Goal: Task Accomplishment & Management: Complete application form

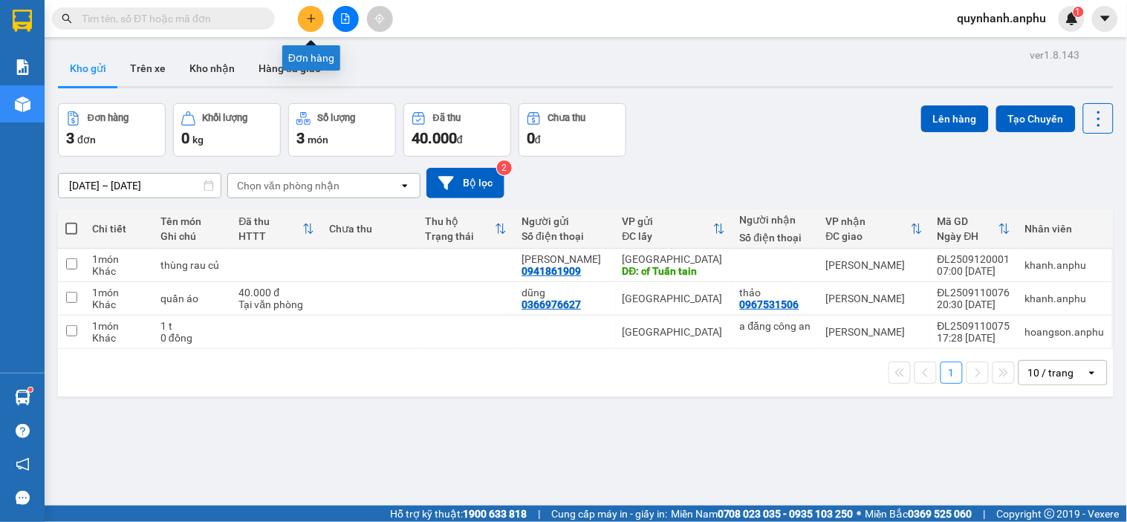
click at [306, 8] on button at bounding box center [311, 19] width 26 height 26
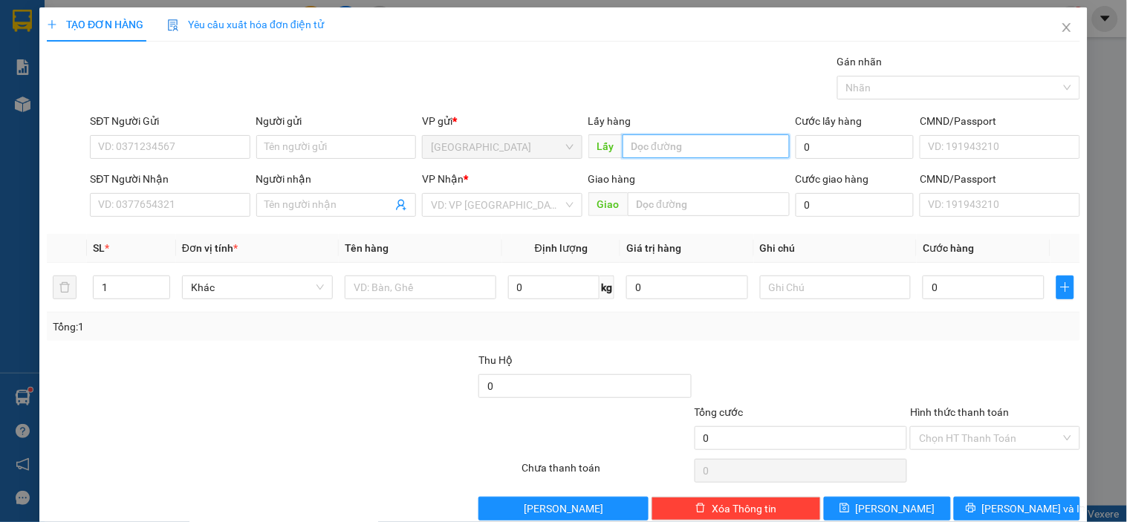
click at [643, 146] on input "text" at bounding box center [705, 146] width 167 height 24
type input "Cây xăng Hồng Nhân"
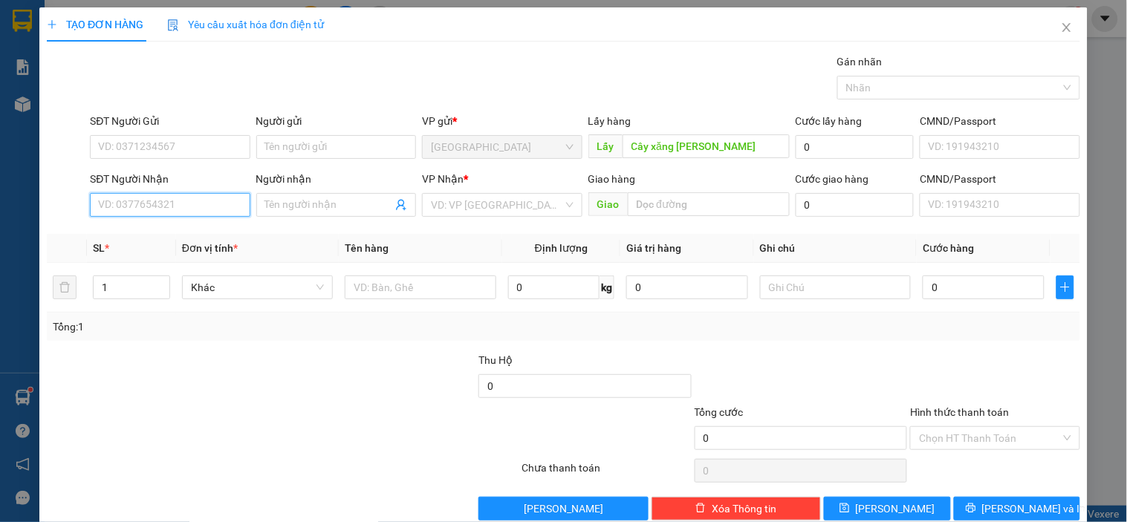
click at [168, 203] on input "SĐT Người Nhận" at bounding box center [170, 205] width 160 height 24
type input "0909592020"
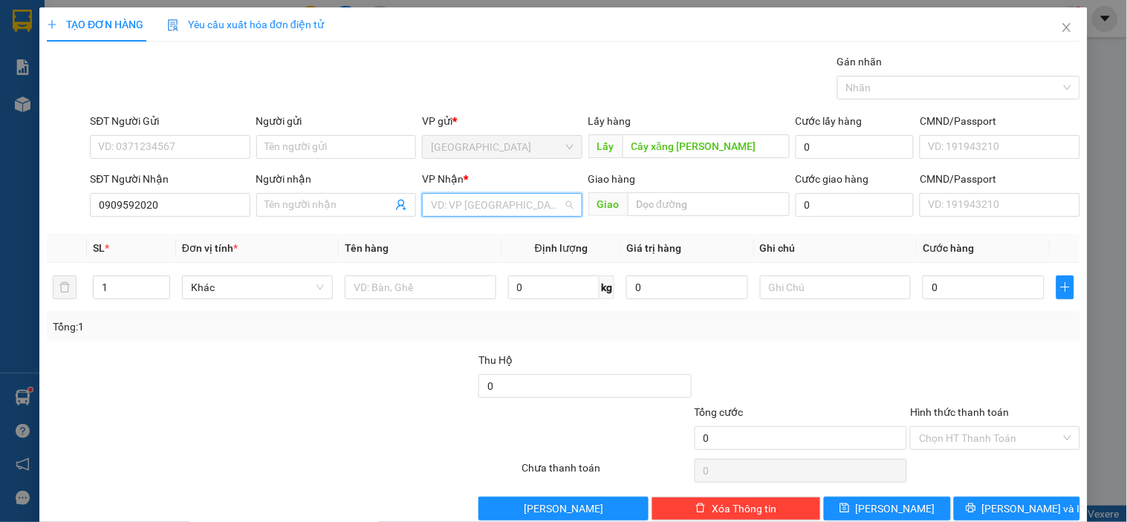
click at [453, 202] on input "search" at bounding box center [496, 205] width 131 height 22
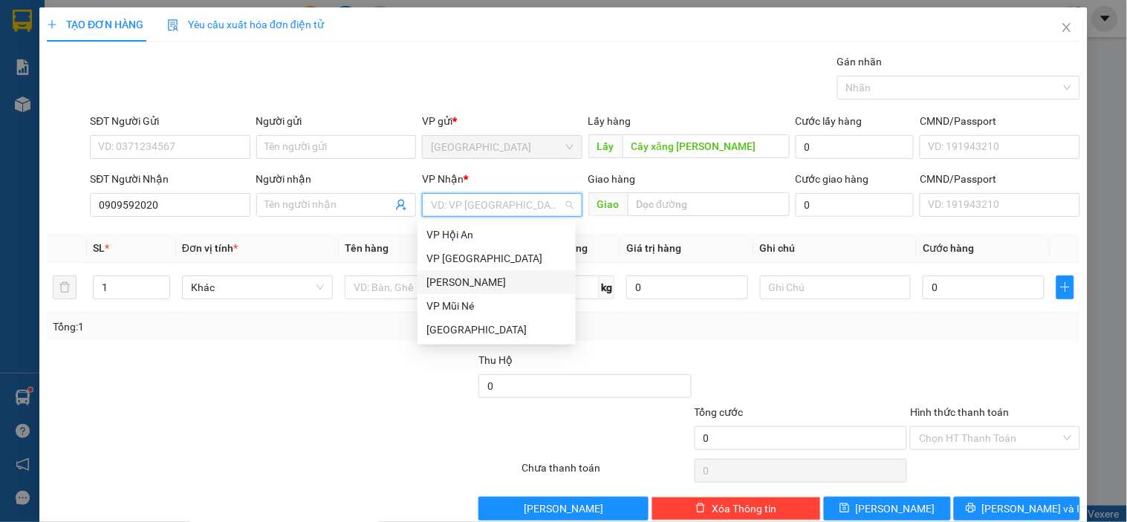
click at [477, 284] on div "[PERSON_NAME]" at bounding box center [496, 282] width 140 height 16
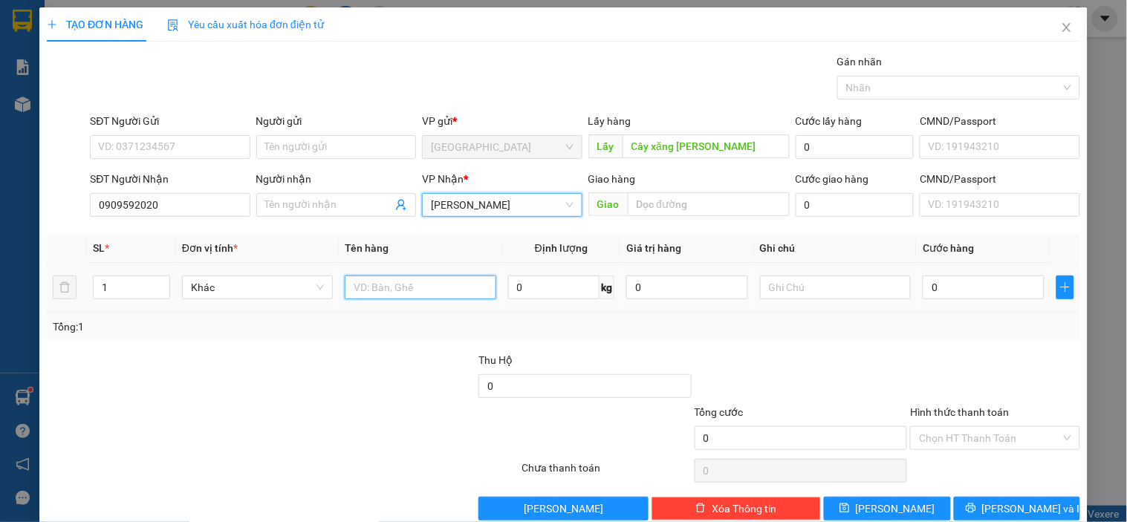
click at [446, 296] on input "text" at bounding box center [420, 288] width 151 height 24
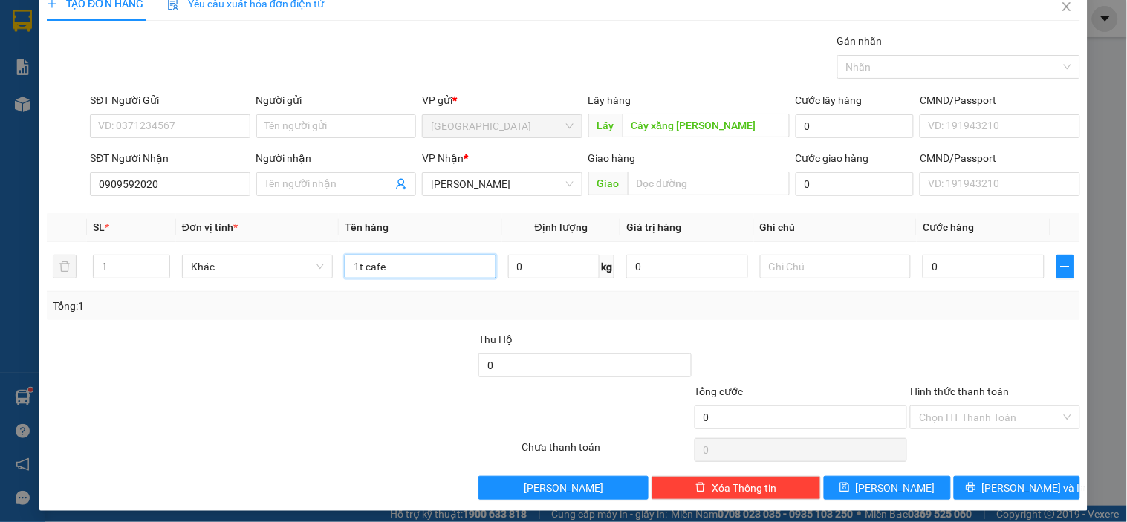
scroll to position [27, 0]
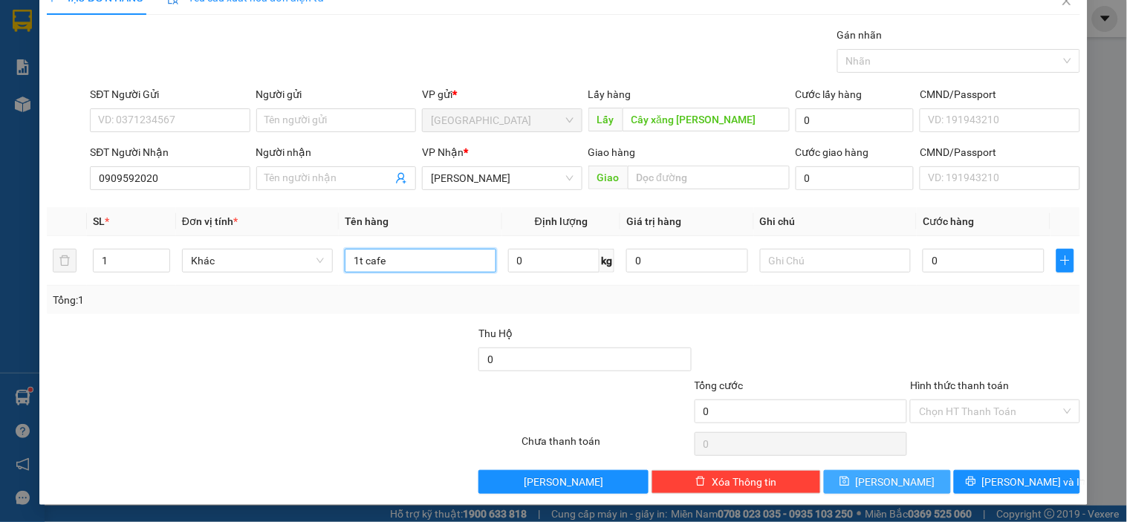
type input "1t cafe"
click at [907, 481] on button "Lưu" at bounding box center [887, 482] width 126 height 24
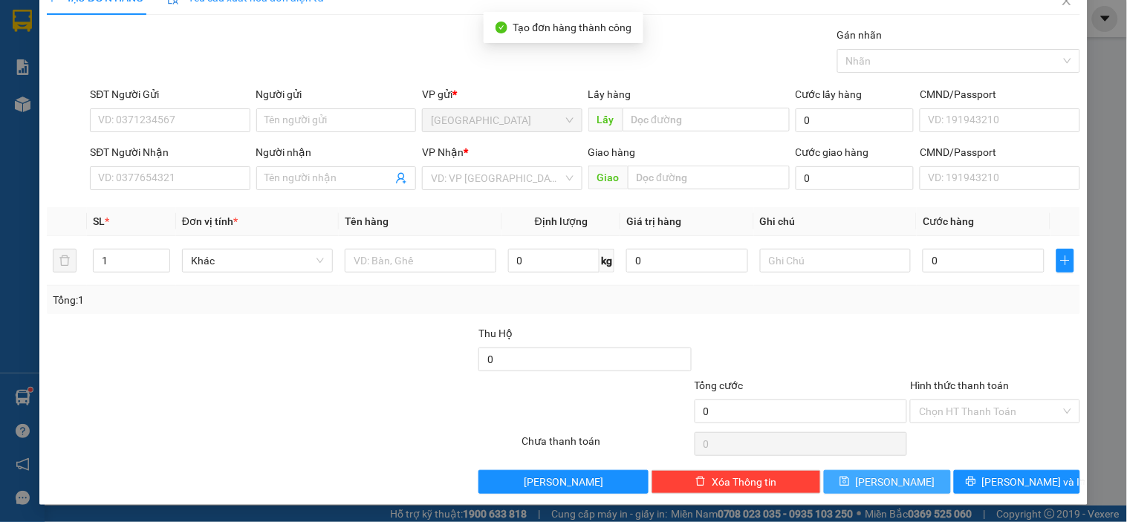
scroll to position [0, 0]
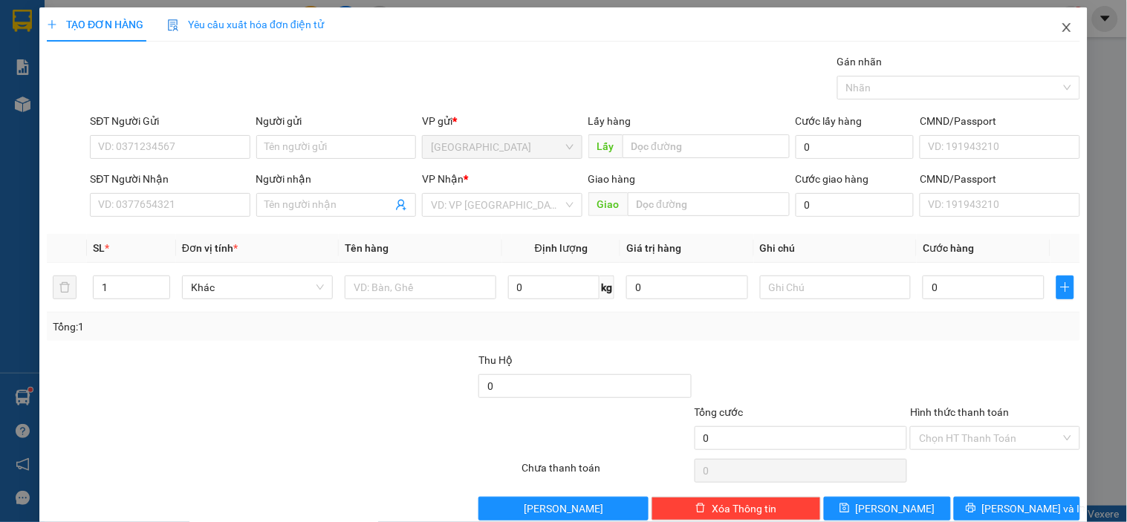
click at [1061, 30] on icon "close" at bounding box center [1067, 28] width 12 height 12
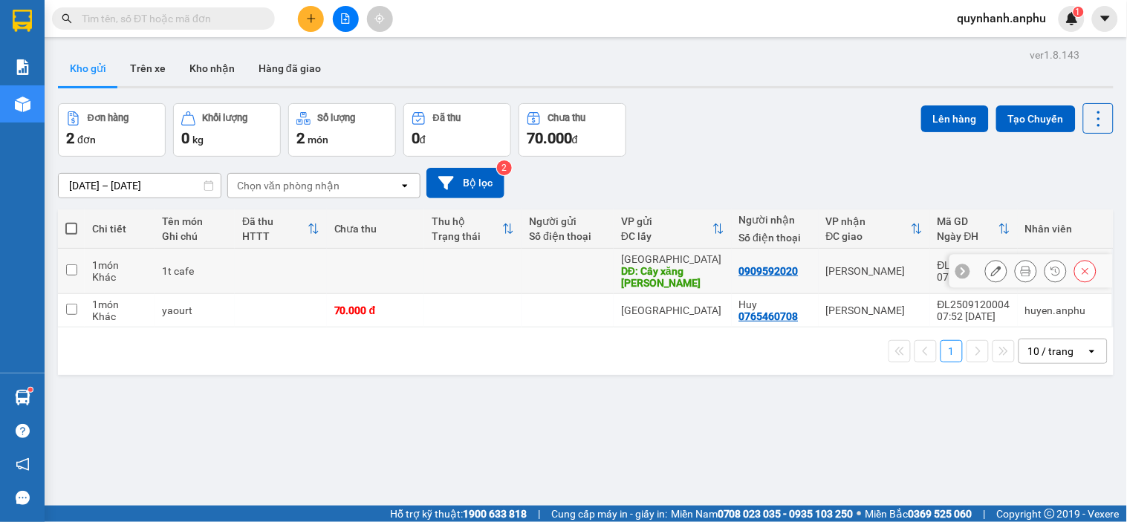
click at [991, 273] on icon at bounding box center [996, 271] width 10 height 10
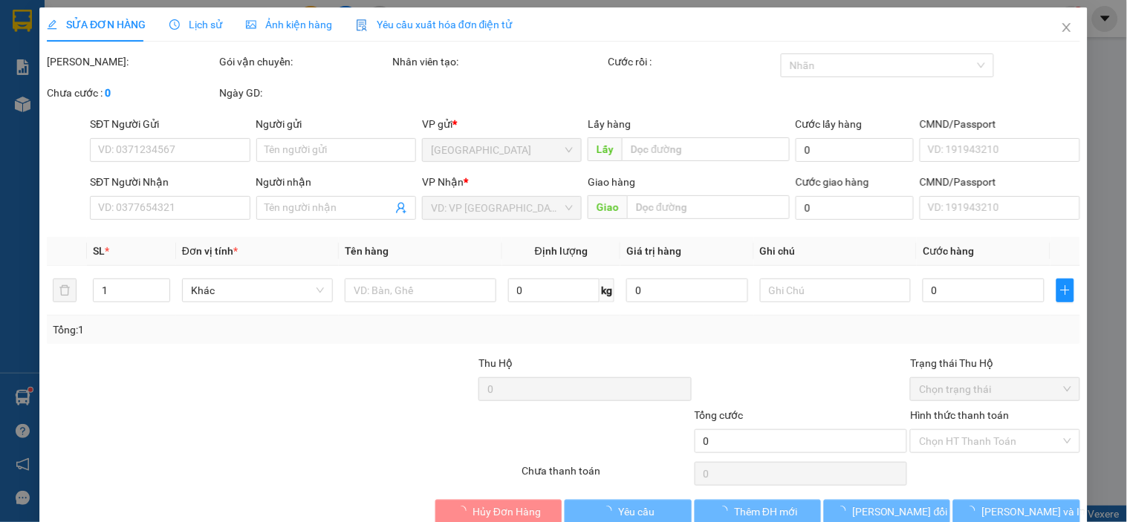
type input "Cây xăng Hồng Nhân"
type input "0909592020"
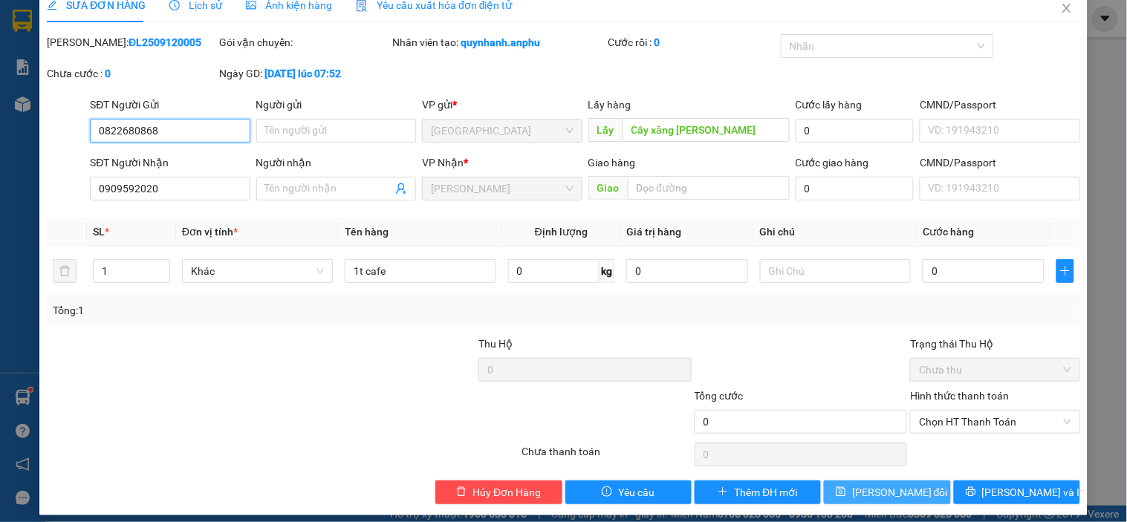
scroll to position [30, 0]
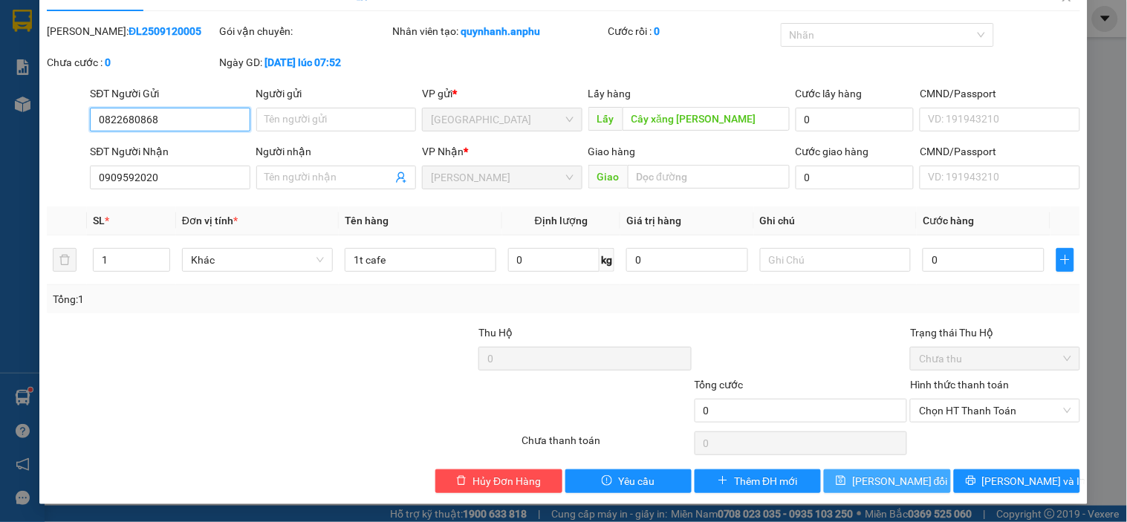
type input "0822680868"
click at [874, 481] on span "Lưu thay đổi" at bounding box center [900, 481] width 96 height 16
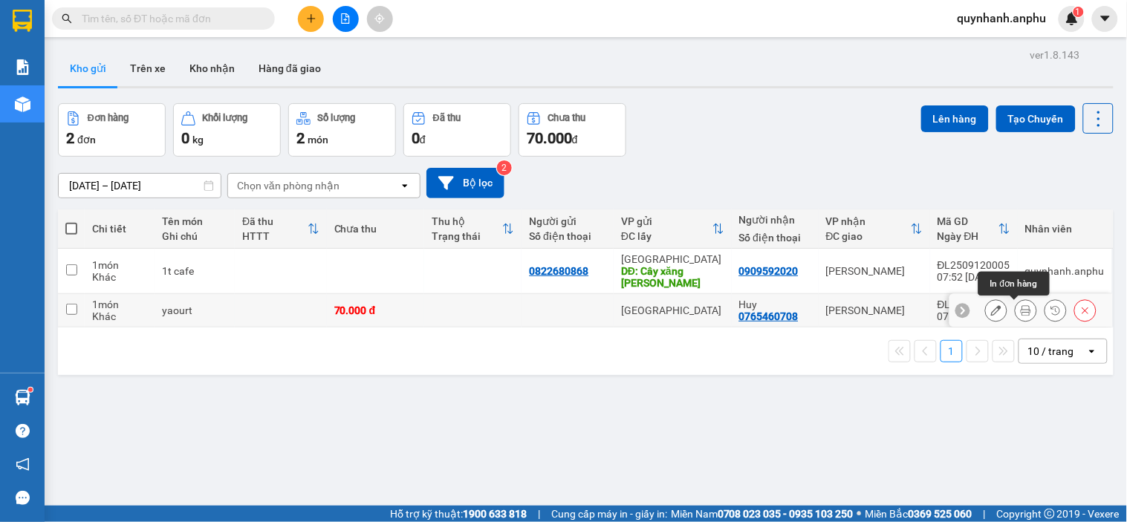
click at [1015, 318] on button at bounding box center [1025, 311] width 21 height 26
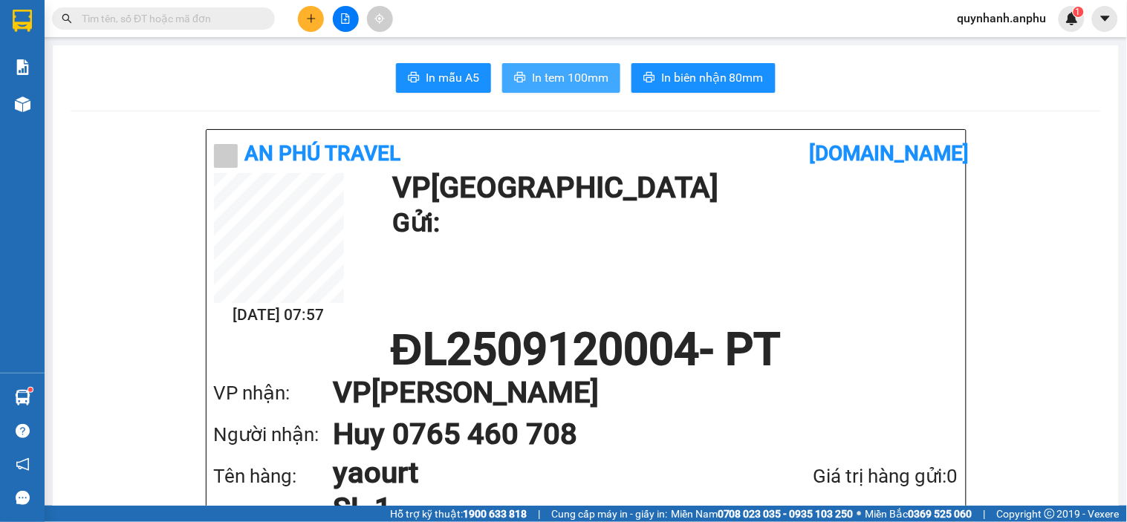
click at [552, 82] on span "In tem 100mm" at bounding box center [570, 77] width 77 height 19
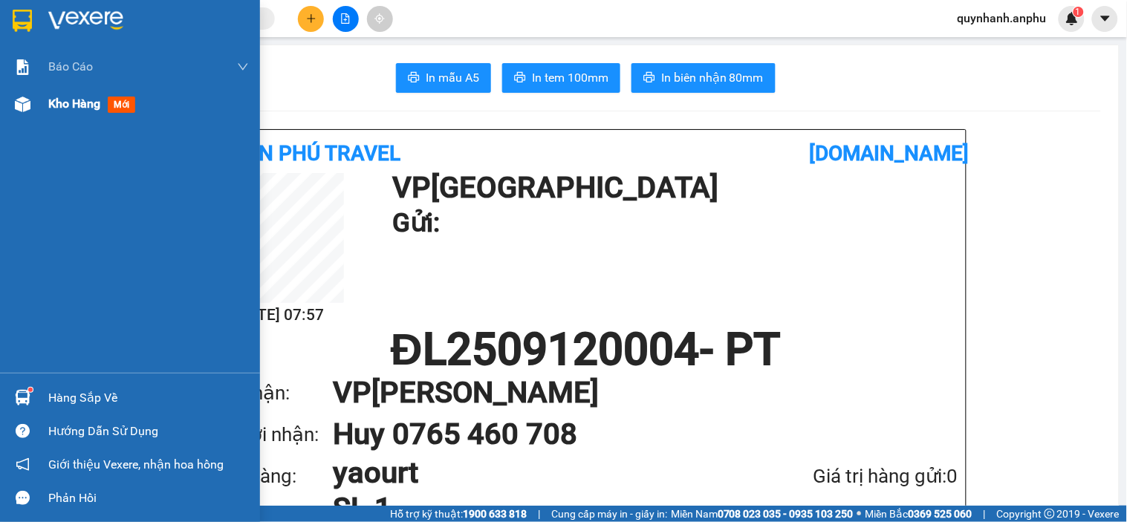
click at [88, 111] on span "Kho hàng" at bounding box center [74, 104] width 52 height 14
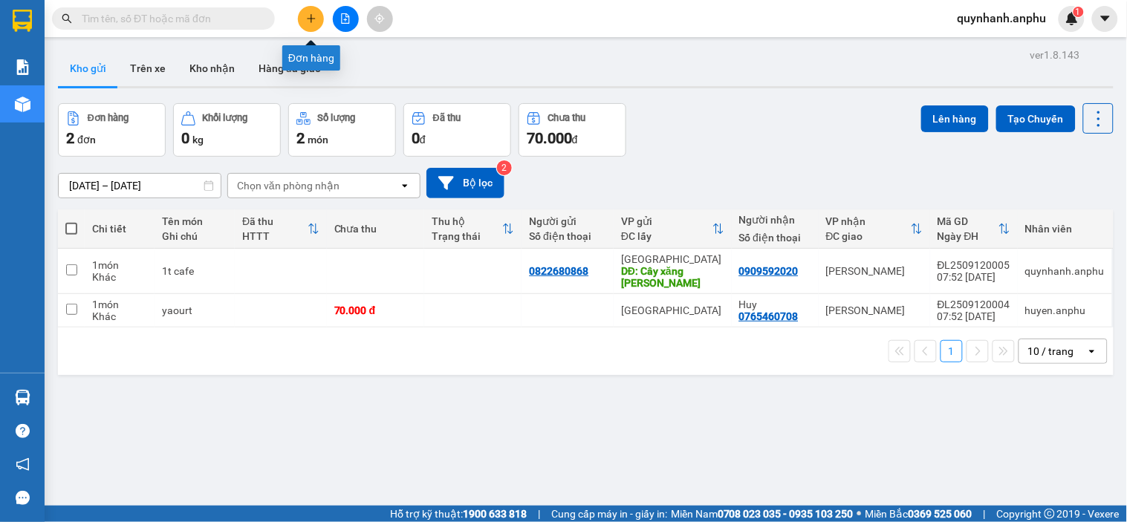
click at [308, 19] on icon "plus" at bounding box center [311, 18] width 8 height 1
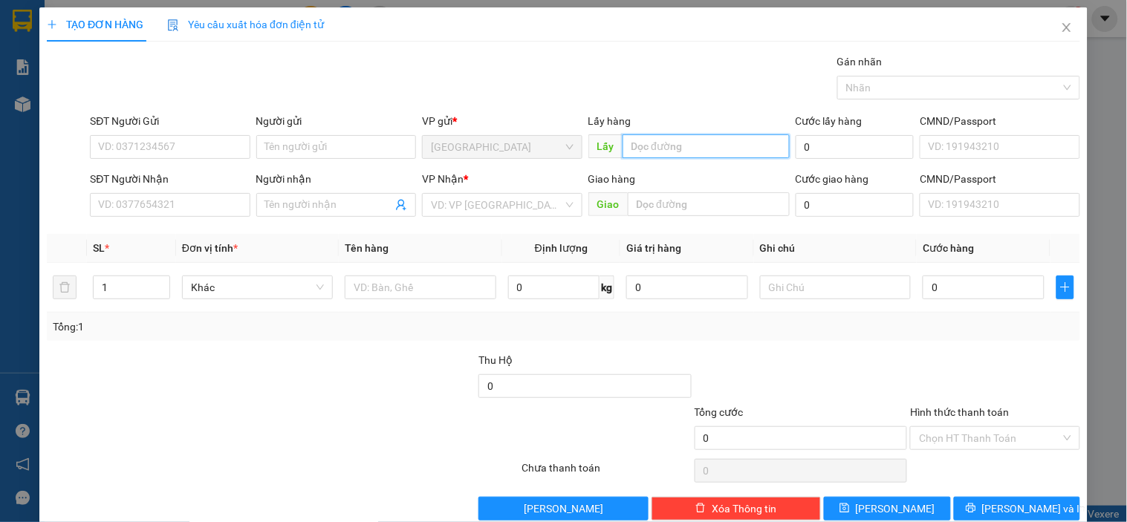
click at [655, 151] on input "text" at bounding box center [705, 146] width 167 height 24
type input "xóm trung"
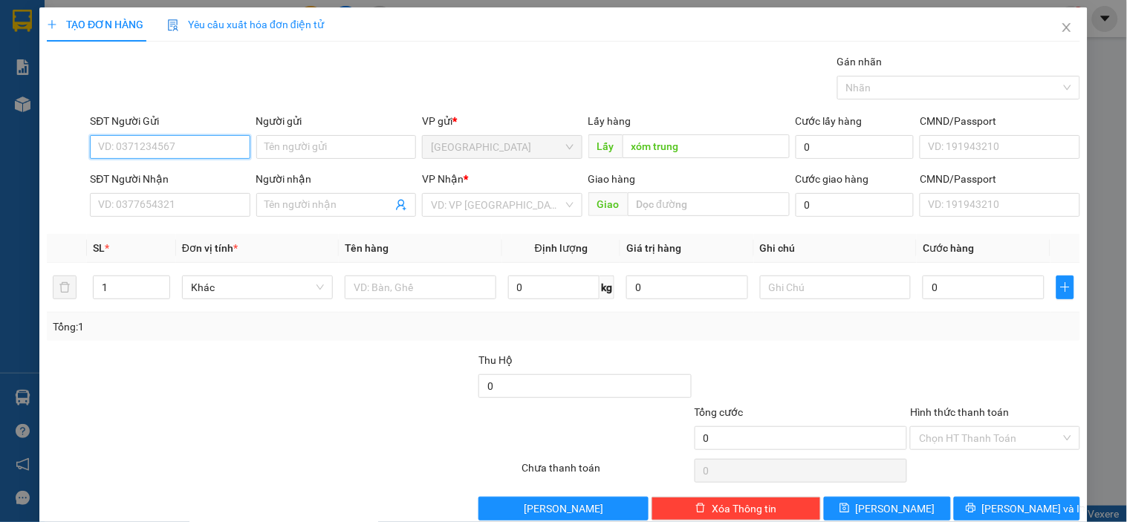
click at [151, 145] on input "SĐT Người Gửi" at bounding box center [170, 147] width 160 height 24
type input "0912522620"
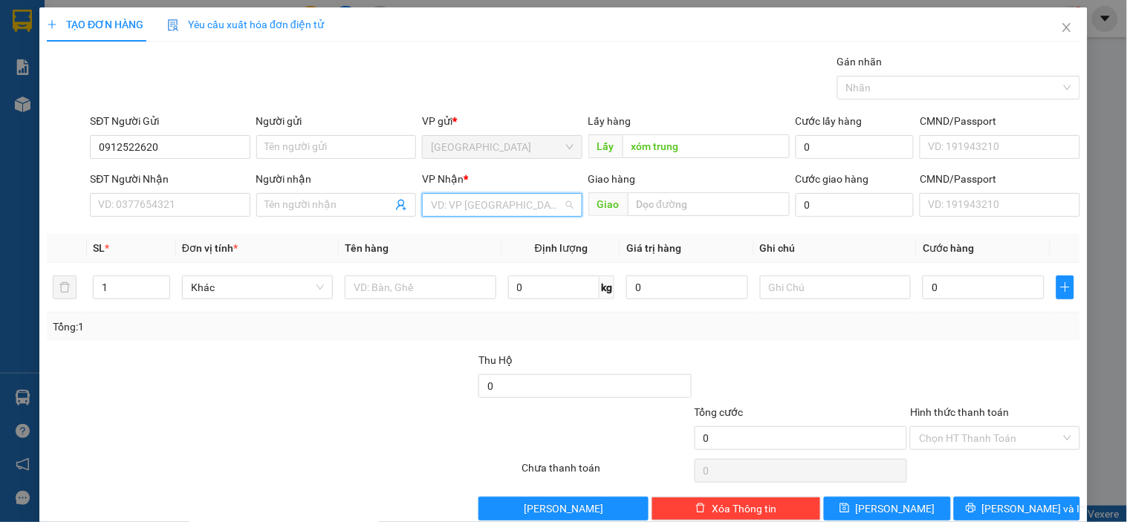
click at [478, 204] on input "search" at bounding box center [496, 205] width 131 height 22
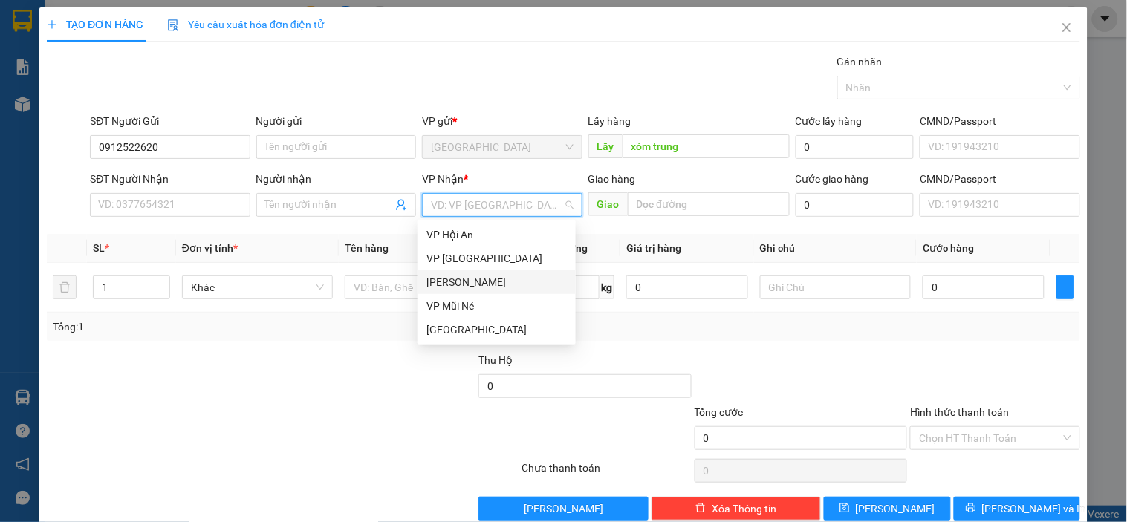
click at [458, 277] on div "[PERSON_NAME]" at bounding box center [496, 282] width 140 height 16
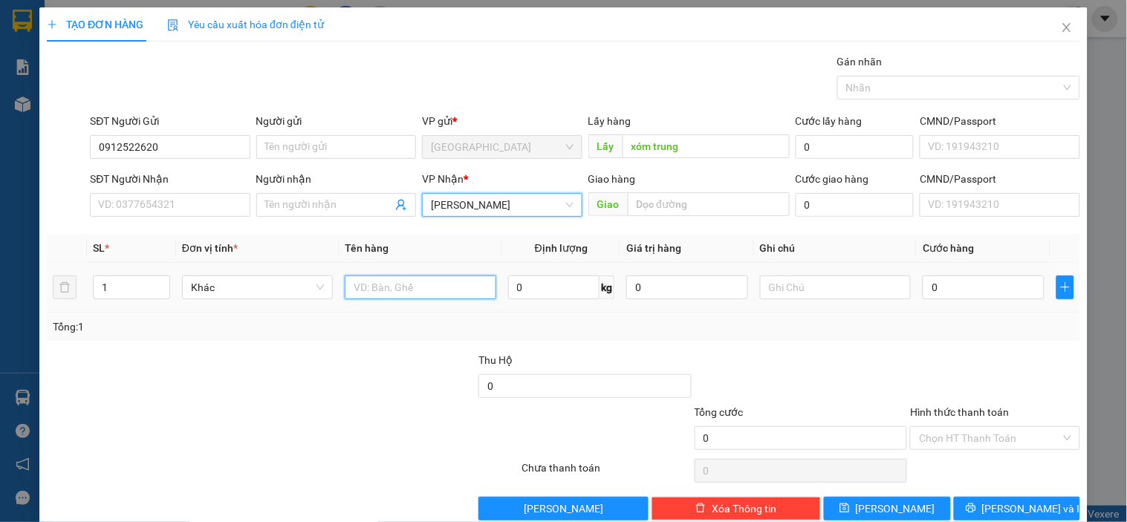
click at [412, 294] on input "text" at bounding box center [420, 288] width 151 height 24
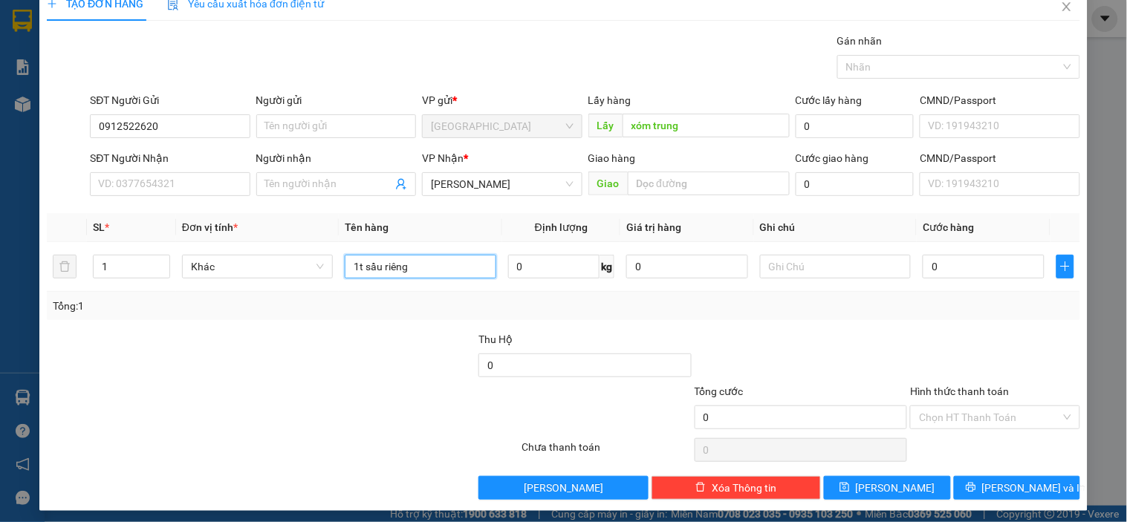
scroll to position [27, 0]
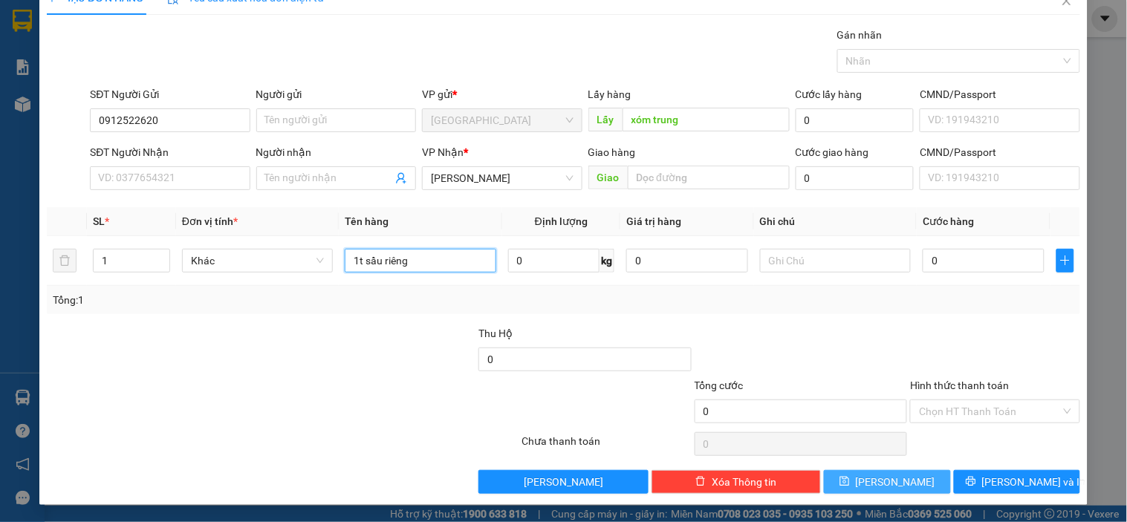
type input "1t sầu riêng"
click at [887, 478] on span "Lưu" at bounding box center [895, 482] width 79 height 16
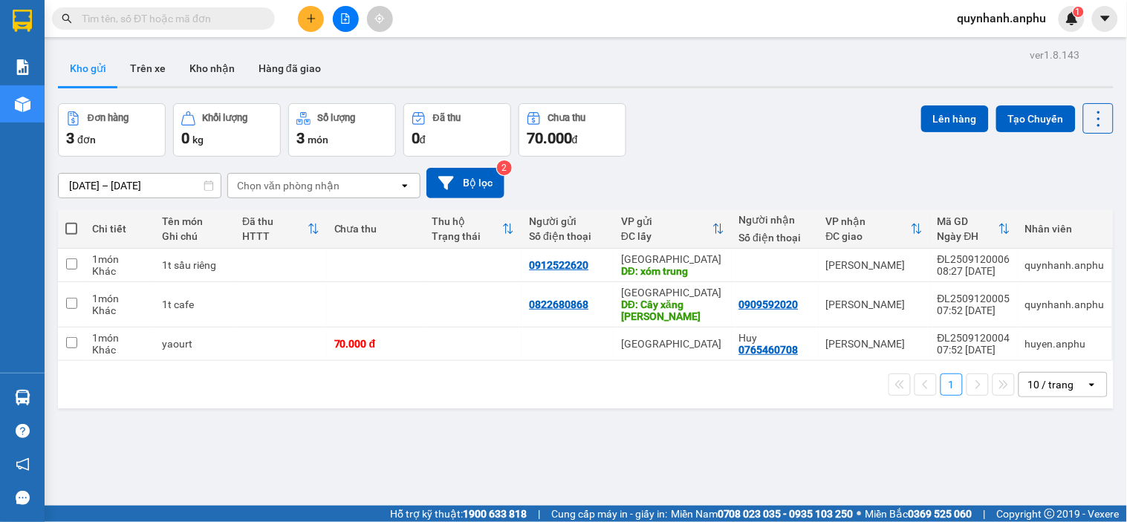
click at [198, 17] on input "text" at bounding box center [169, 18] width 175 height 16
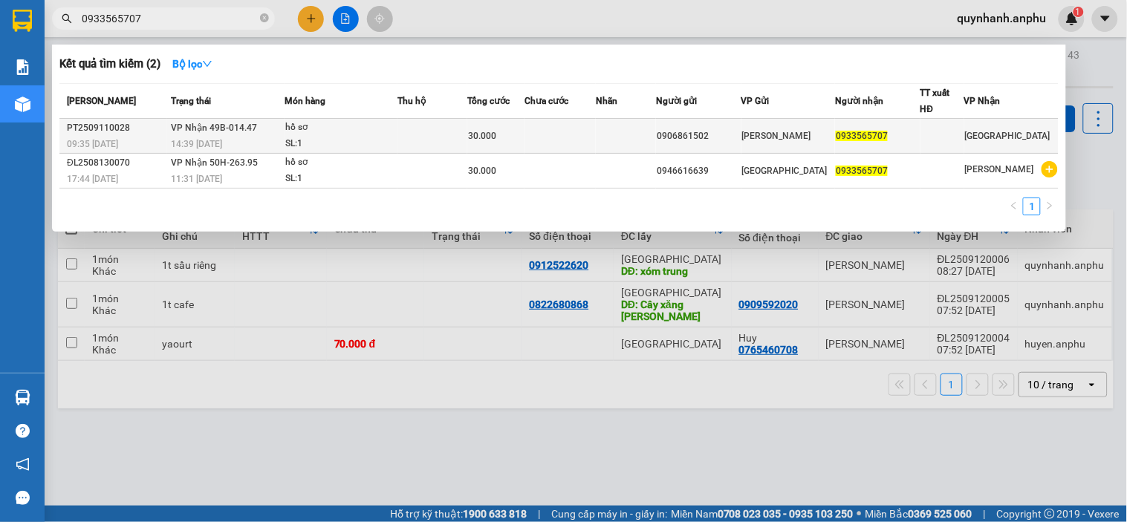
type input "0933565707"
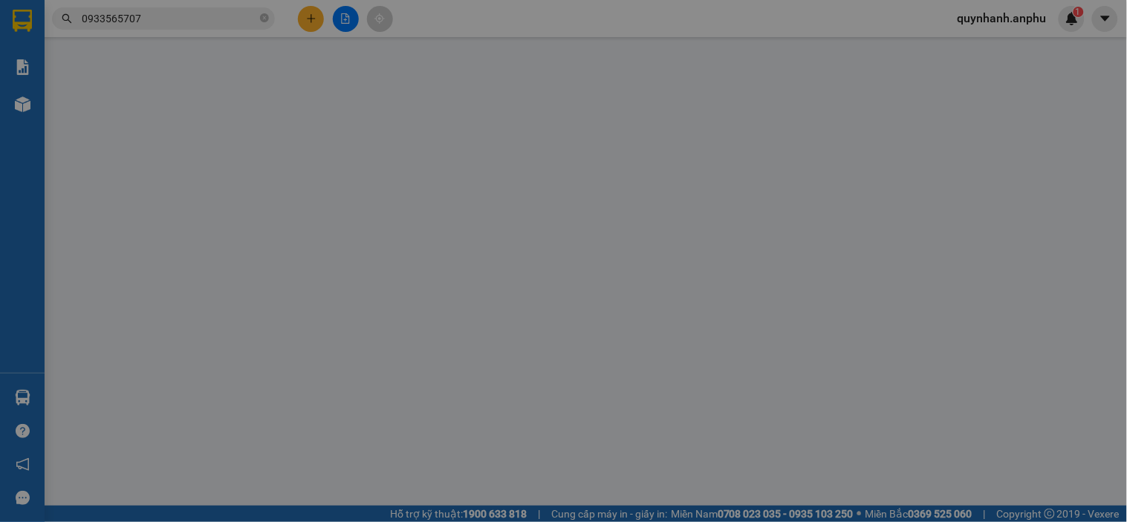
type input "0906861502"
type input "0933565707"
type input "30.000"
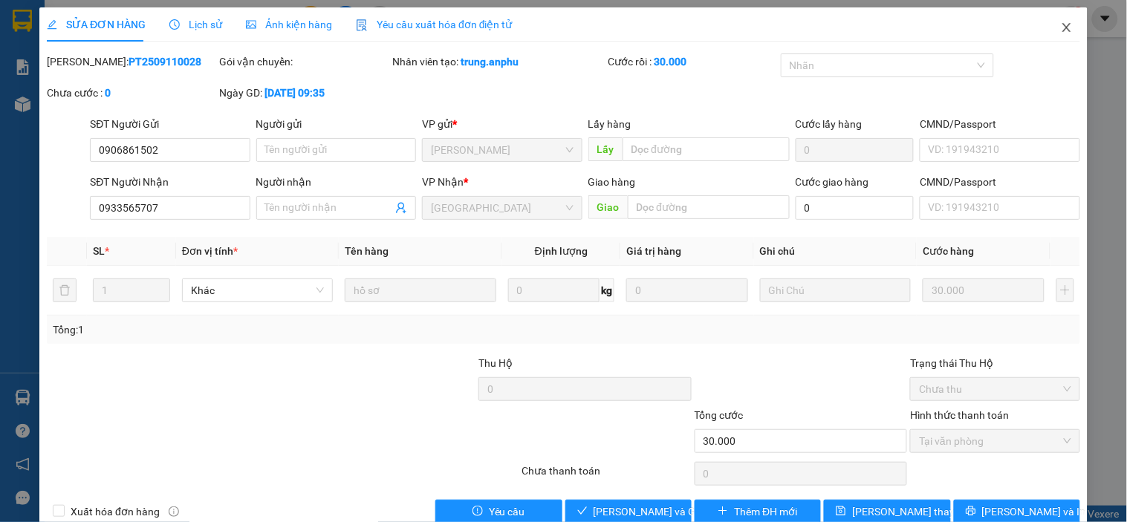
click at [1061, 24] on icon "close" at bounding box center [1067, 28] width 12 height 12
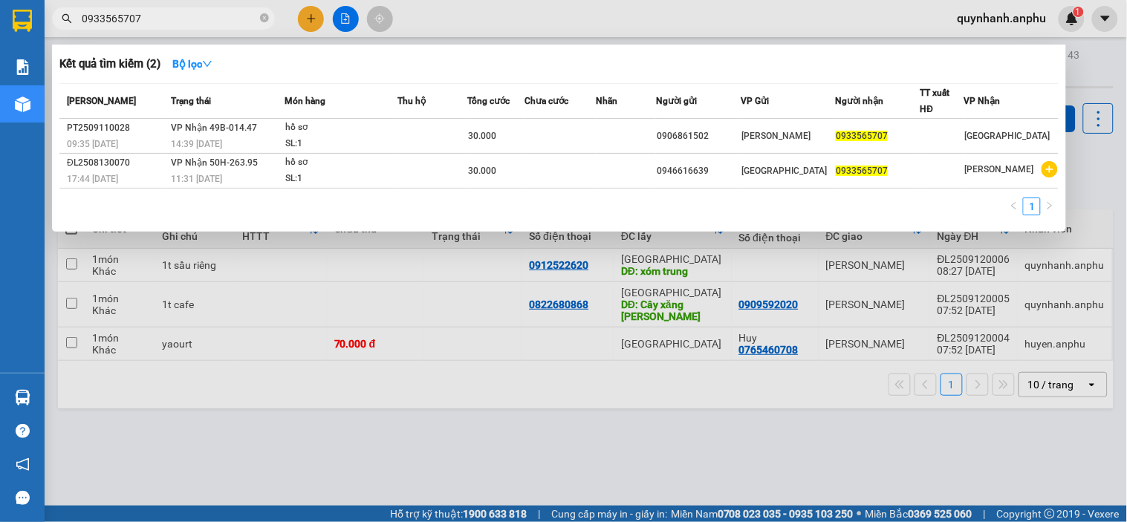
click at [171, 20] on input "0933565707" at bounding box center [169, 18] width 175 height 16
type input "0"
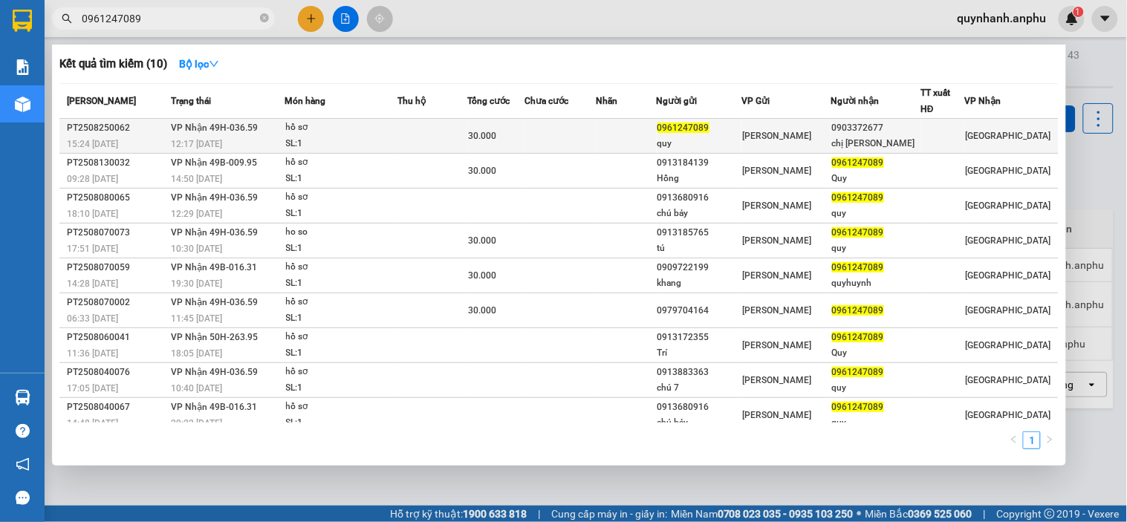
type input "0961247089"
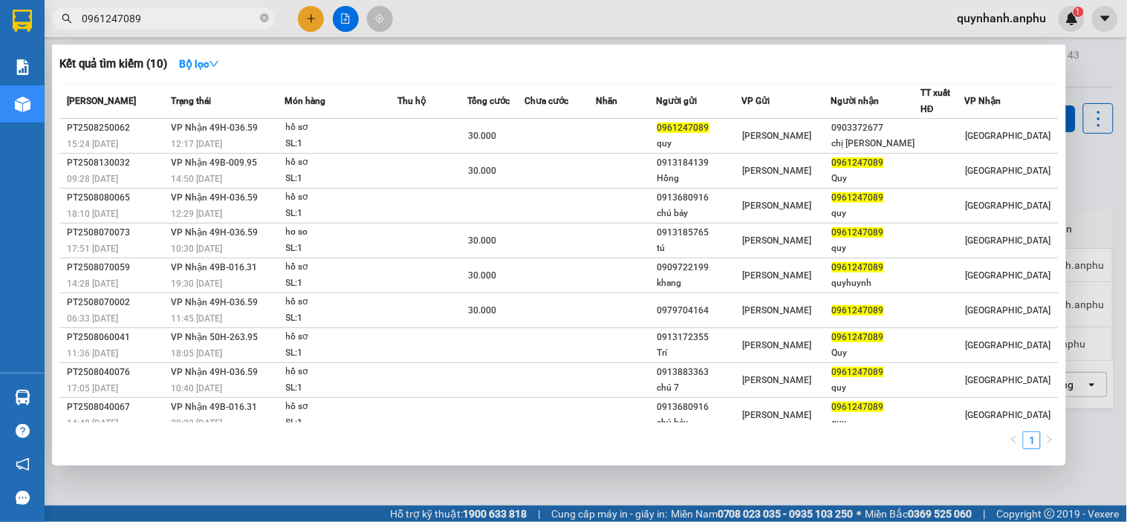
click at [709, 128] on span "0961247089" at bounding box center [683, 128] width 52 height 10
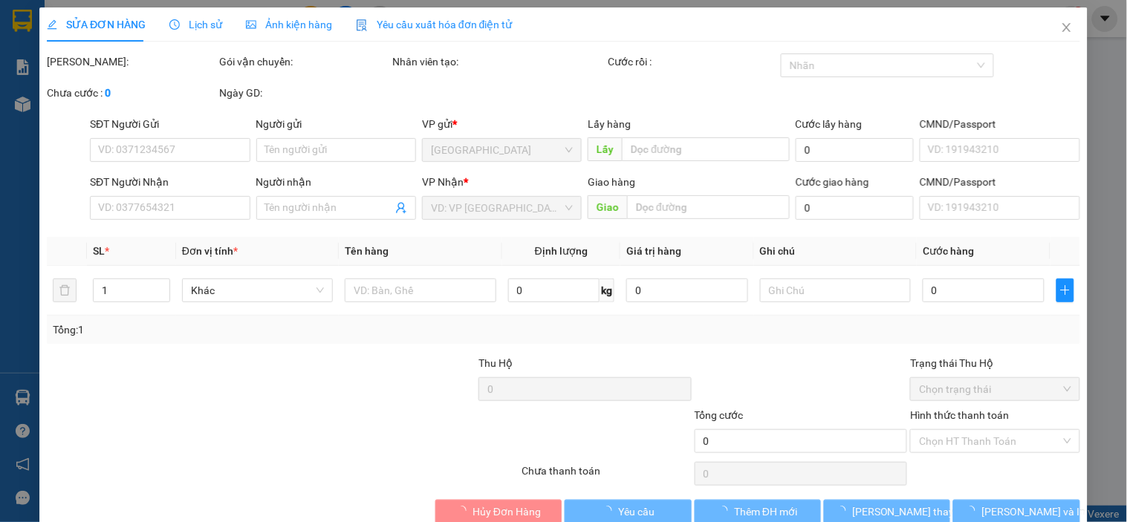
type input "0961247089"
type input "quy"
type input "0903372677"
type input "chị chi"
type input "30.000"
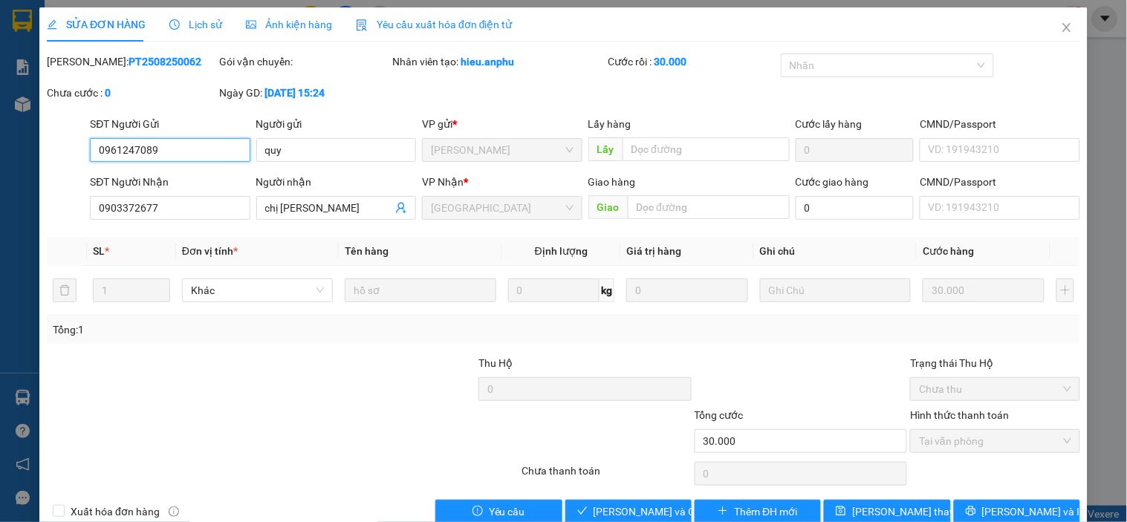
drag, startPoint x: 169, startPoint y: 147, endPoint x: 37, endPoint y: 152, distance: 132.3
click at [37, 152] on div "SỬA ĐƠN HÀNG Lịch sử Ảnh kiện hàng Yêu cầu xuất hóa đơn điện tử Total Paid Fee …" at bounding box center [563, 261] width 1127 height 522
click at [1061, 27] on icon "close" at bounding box center [1067, 28] width 12 height 12
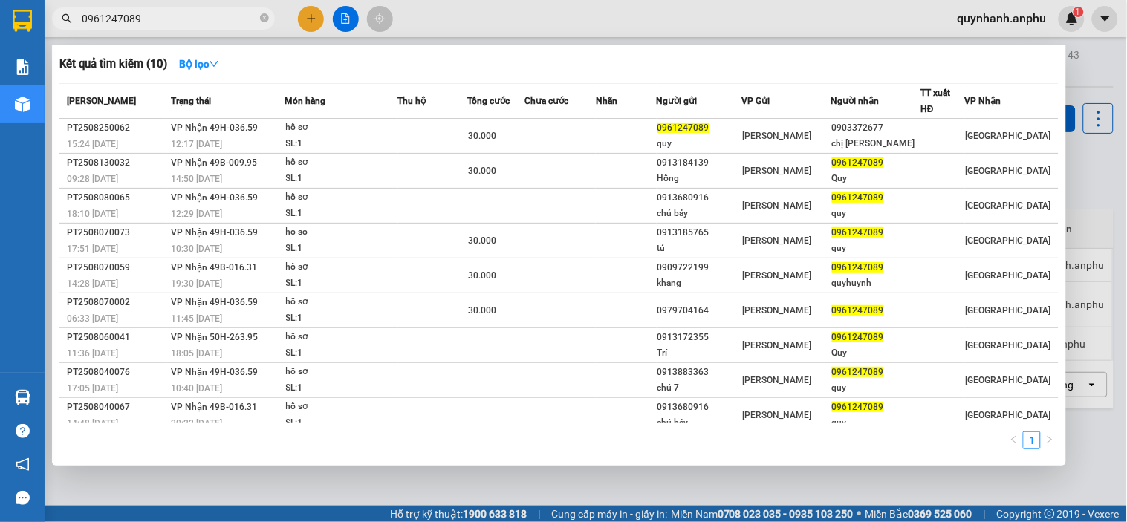
click at [163, 15] on input "0961247089" at bounding box center [169, 18] width 175 height 16
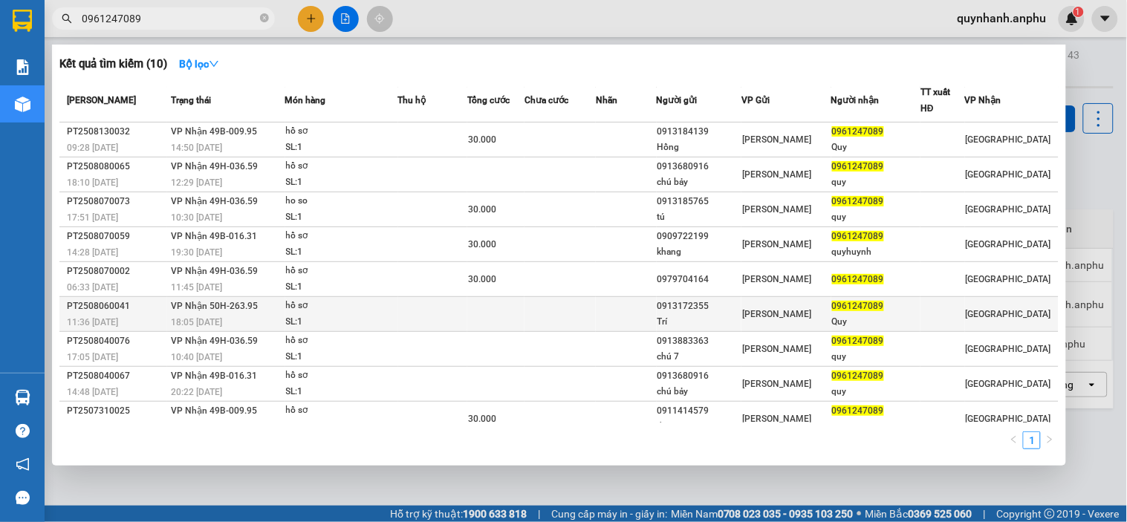
scroll to position [48, 0]
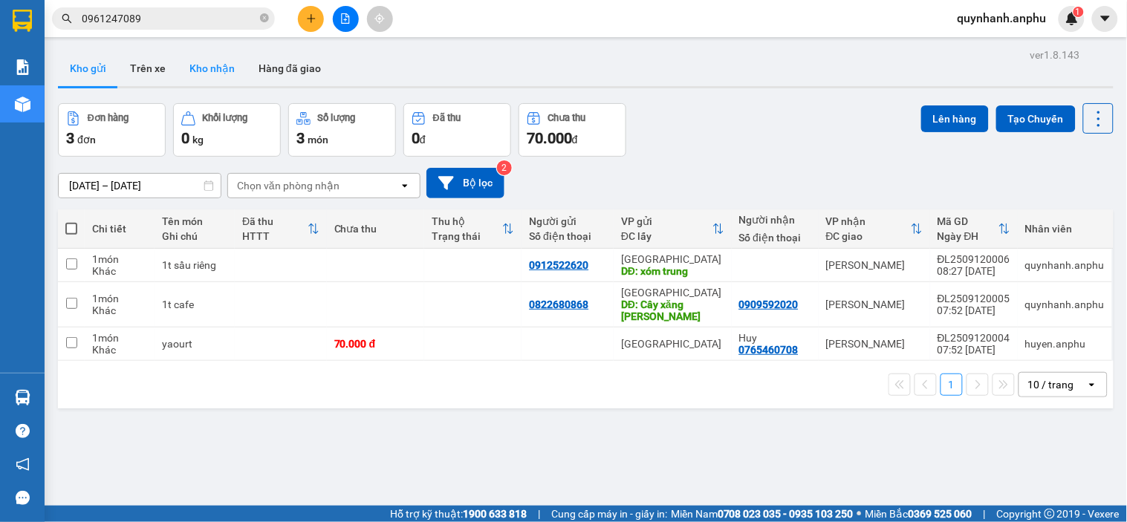
click at [184, 69] on button "Kho nhận" at bounding box center [212, 69] width 69 height 36
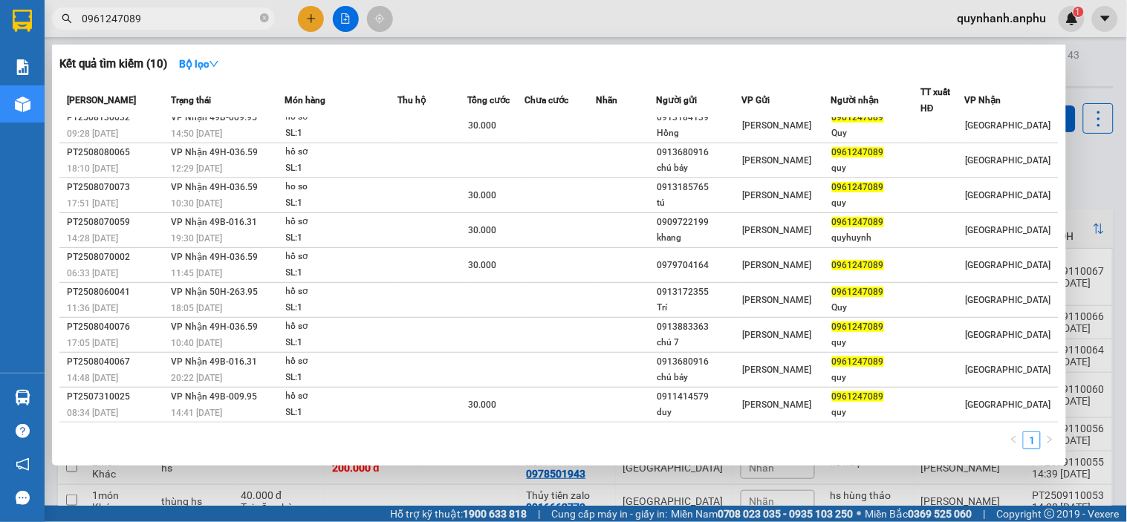
click at [164, 19] on input "0961247089" at bounding box center [169, 18] width 175 height 16
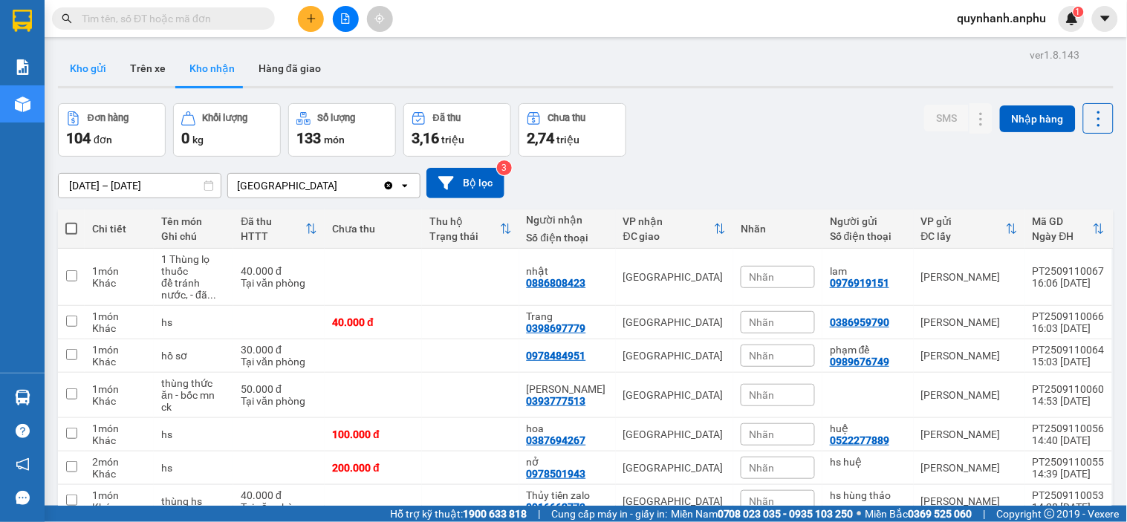
click at [91, 57] on button "Kho gửi" at bounding box center [88, 69] width 60 height 36
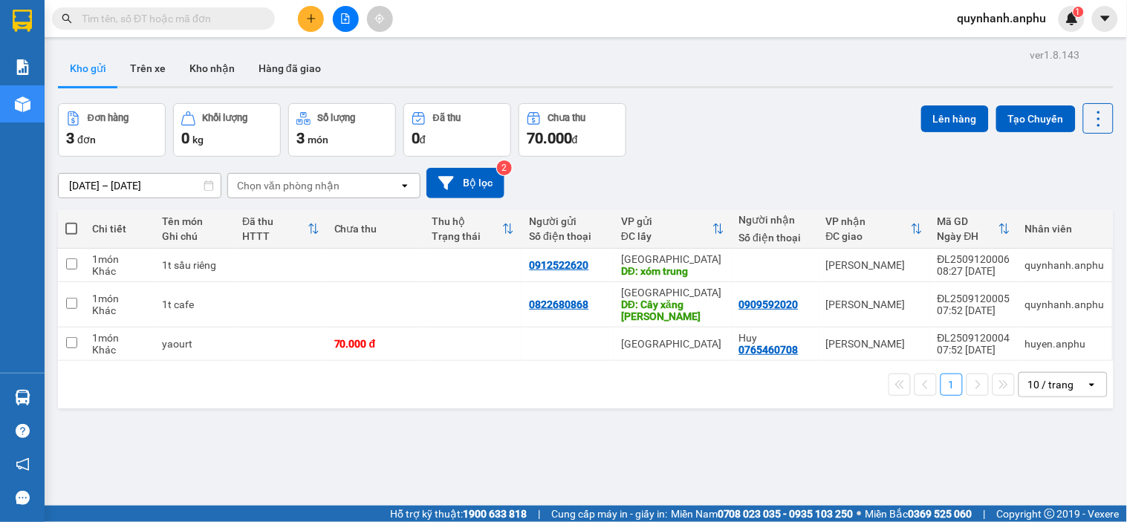
click at [191, 13] on input "text" at bounding box center [169, 18] width 175 height 16
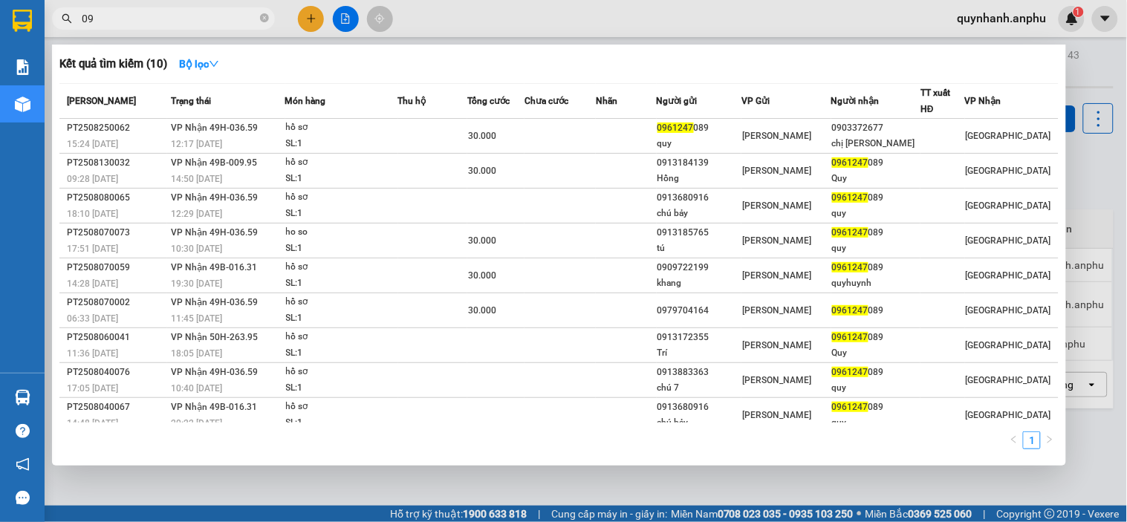
type input "0"
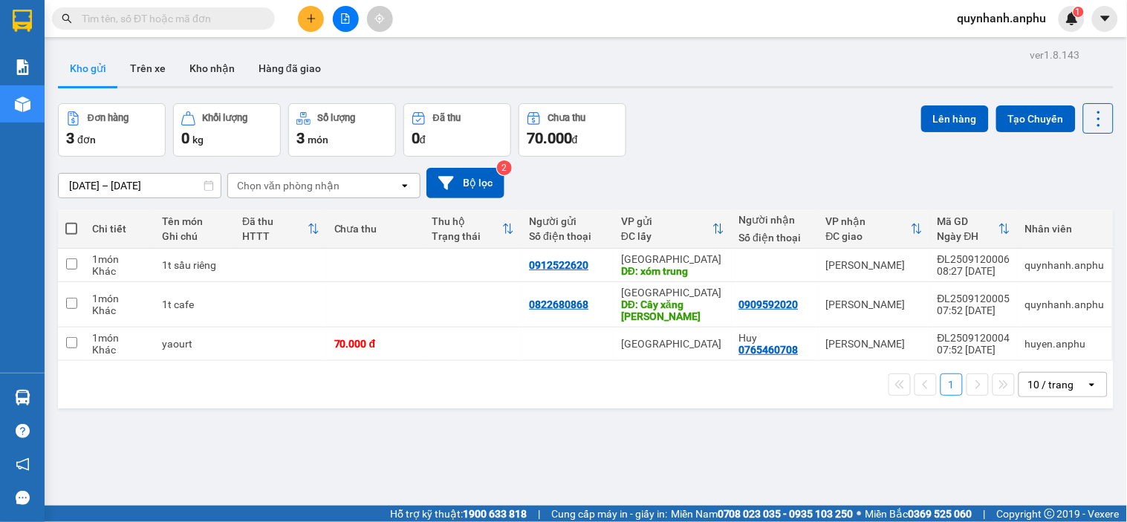
click at [206, 16] on input "text" at bounding box center [169, 18] width 175 height 16
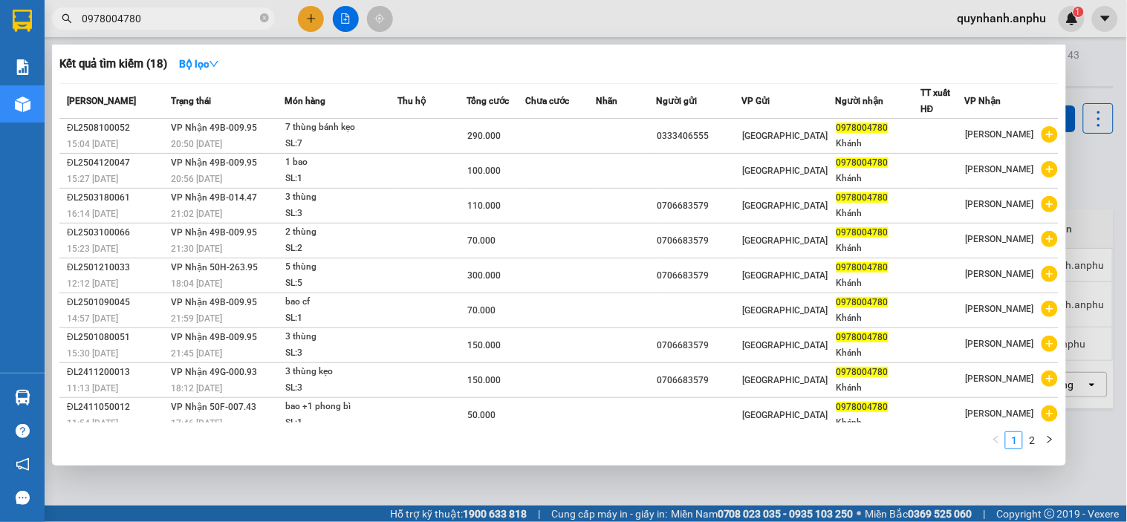
drag, startPoint x: 190, startPoint y: 13, endPoint x: 22, endPoint y: -13, distance: 169.9
click at [22, 0] on html "Kết quả tìm kiếm ( 18 ) Bộ lọc Mã ĐH Trạng thái Món hàng Thu hộ Tổng cước Chưa …" at bounding box center [563, 261] width 1127 height 522
type input "0978004780"
click at [305, 21] on div at bounding box center [563, 261] width 1127 height 522
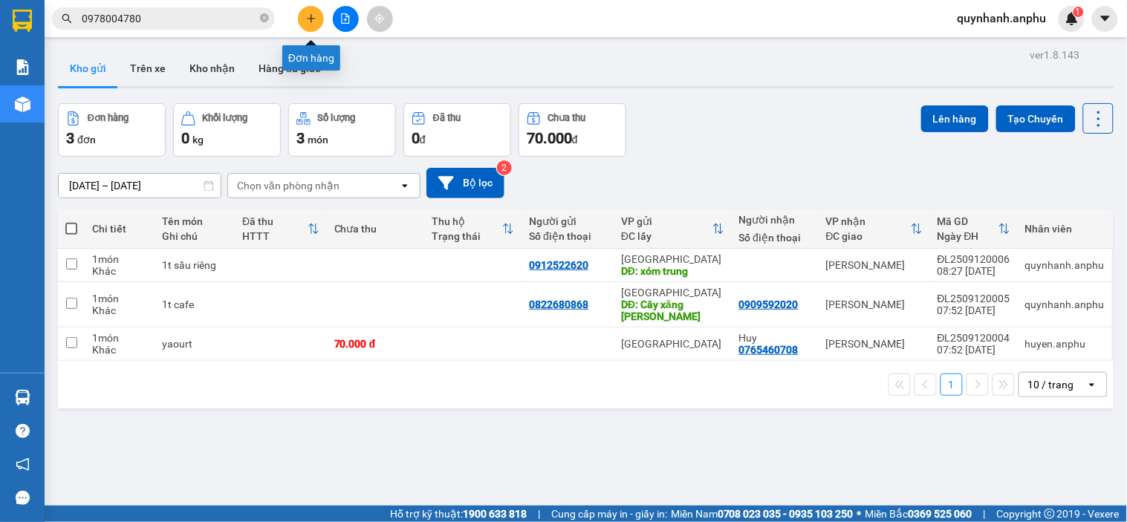
click at [309, 15] on icon "plus" at bounding box center [311, 18] width 10 height 10
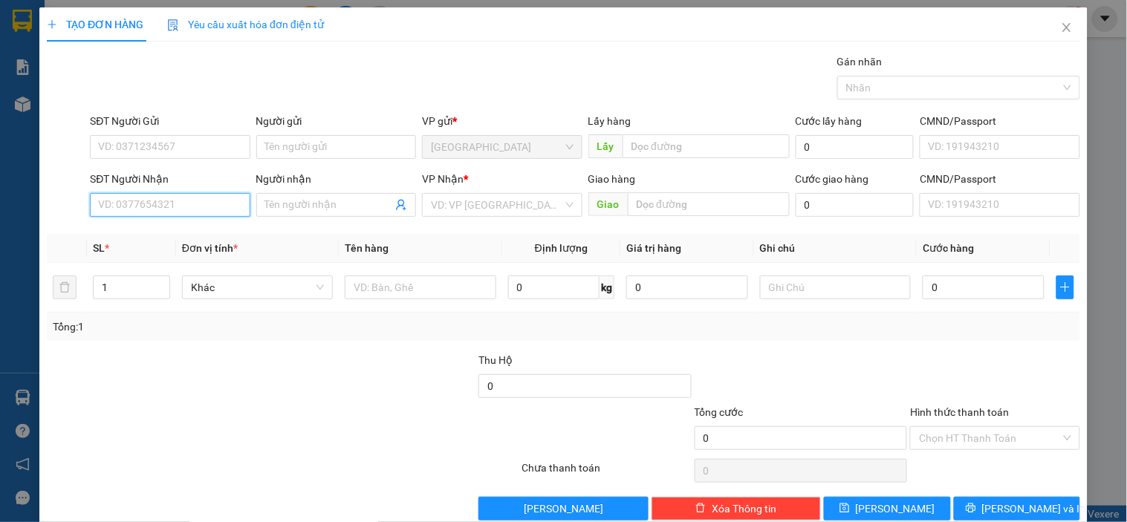
click at [157, 203] on input "SĐT Người Nhận" at bounding box center [170, 205] width 160 height 24
paste input "0902918554"
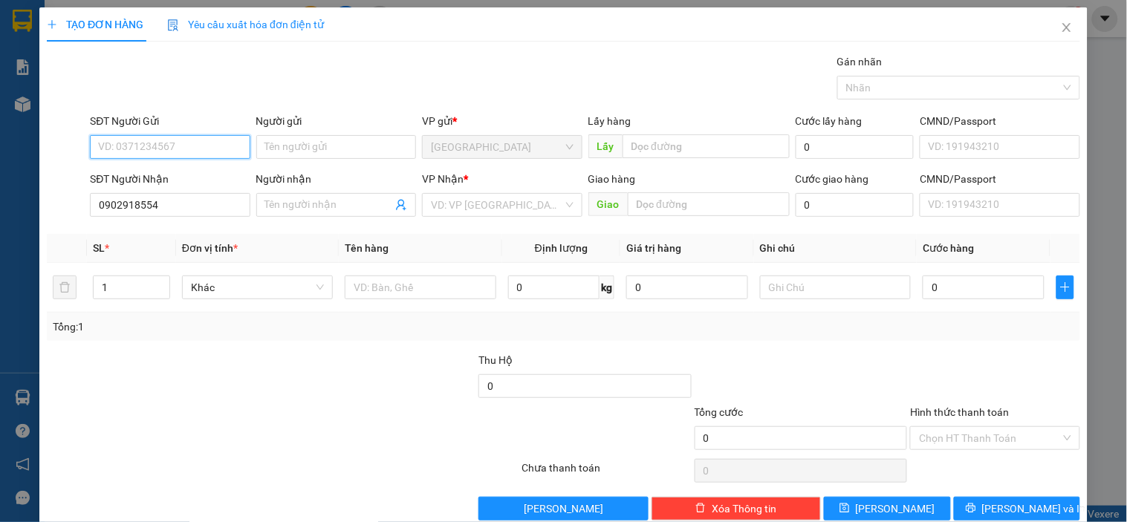
click at [163, 141] on input "SĐT Người Gửi" at bounding box center [170, 147] width 160 height 24
drag, startPoint x: 180, startPoint y: 205, endPoint x: 69, endPoint y: 196, distance: 111.0
click at [69, 196] on div "SĐT Người Nhận 0902918554 0902918554 Người nhận Tên người nhận VP Nhận * VD: VP…" at bounding box center [563, 197] width 1036 height 52
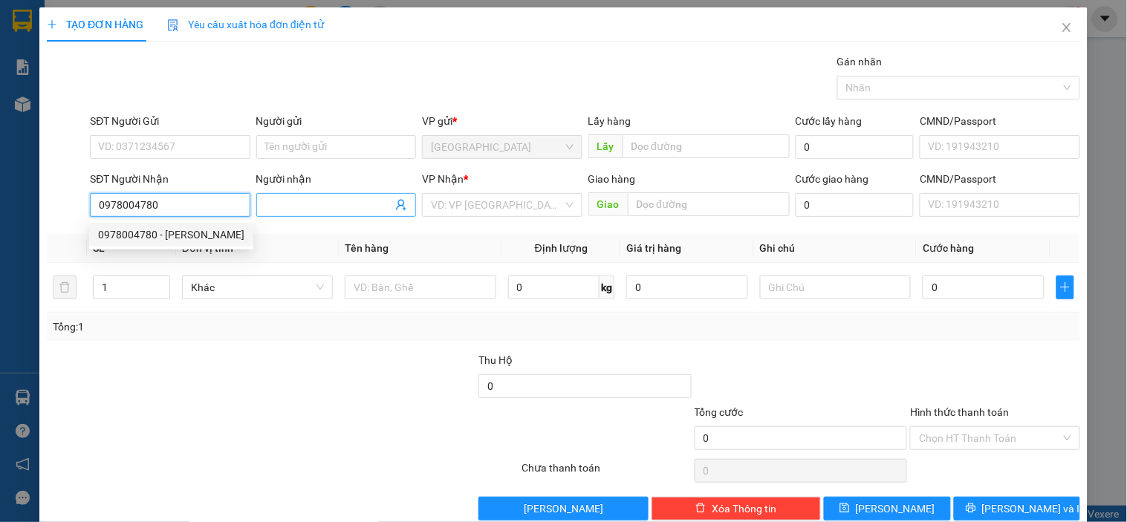
type input "0978004780"
click at [302, 204] on input "Người nhận" at bounding box center [328, 205] width 127 height 16
click at [183, 204] on input "0978004780" at bounding box center [170, 205] width 160 height 24
click at [175, 238] on div "0978004780 - Khánh" at bounding box center [171, 235] width 146 height 16
type input "Khánh"
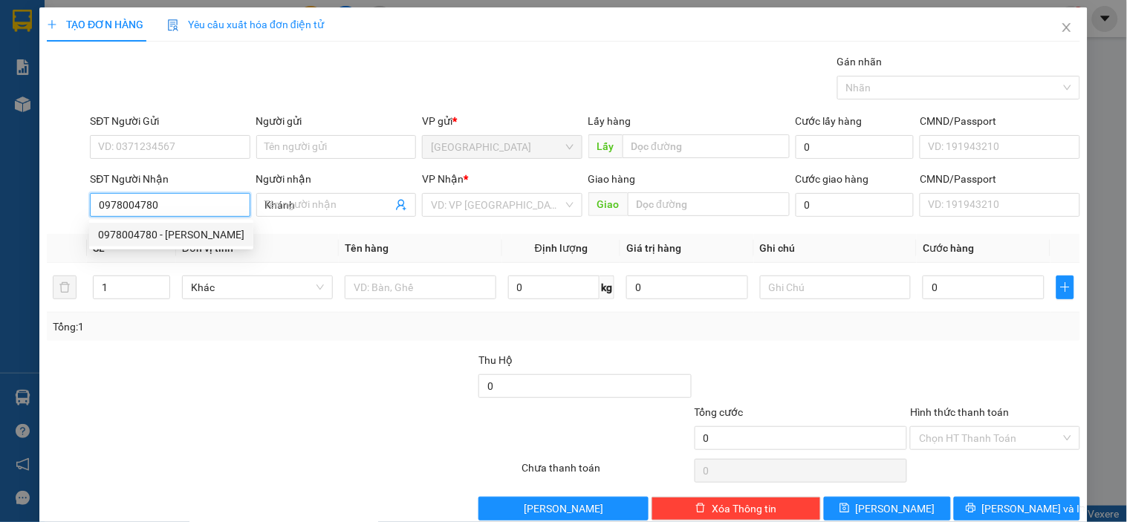
type input "290.000"
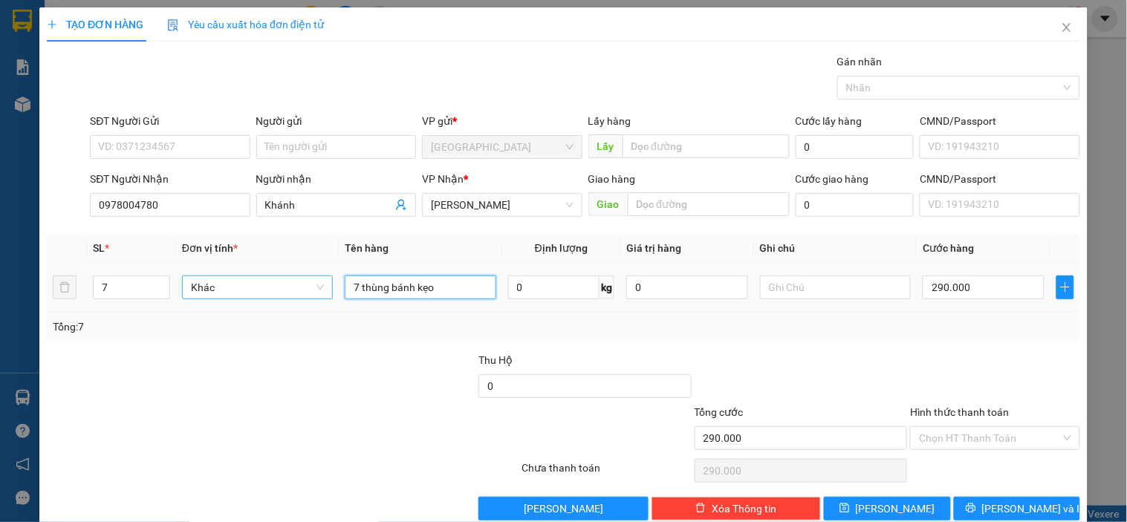
drag, startPoint x: 444, startPoint y: 288, endPoint x: 320, endPoint y: 297, distance: 124.4
click at [320, 297] on tr "7 Khác 7 thùng bánh kẹo 0 kg 0 290.000" at bounding box center [563, 288] width 1033 height 50
click at [357, 287] on input "7 thùng bánh kẹo" at bounding box center [420, 288] width 151 height 24
type input "3 thùng bánh kẹo"
type input "0"
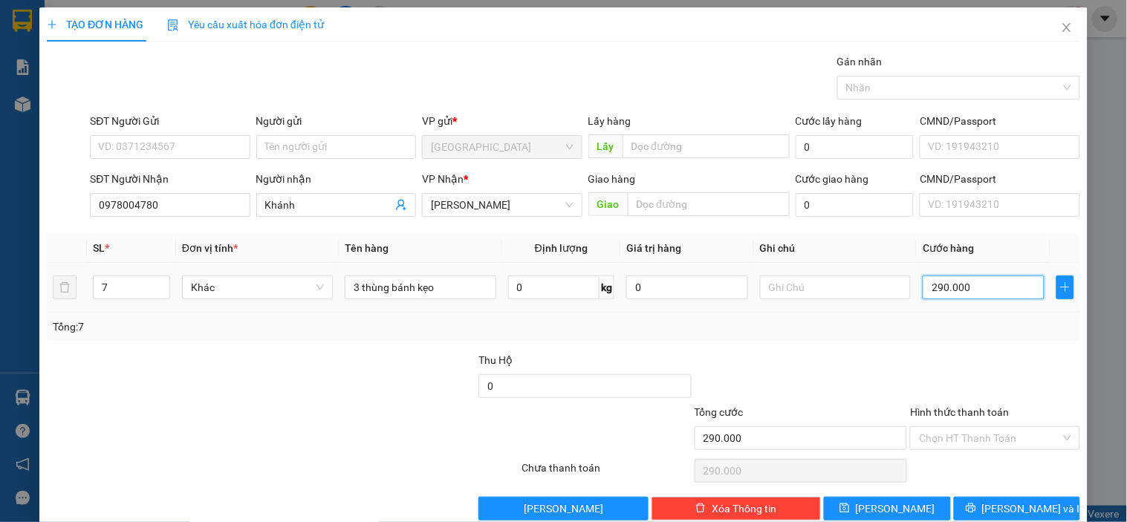
type input "0"
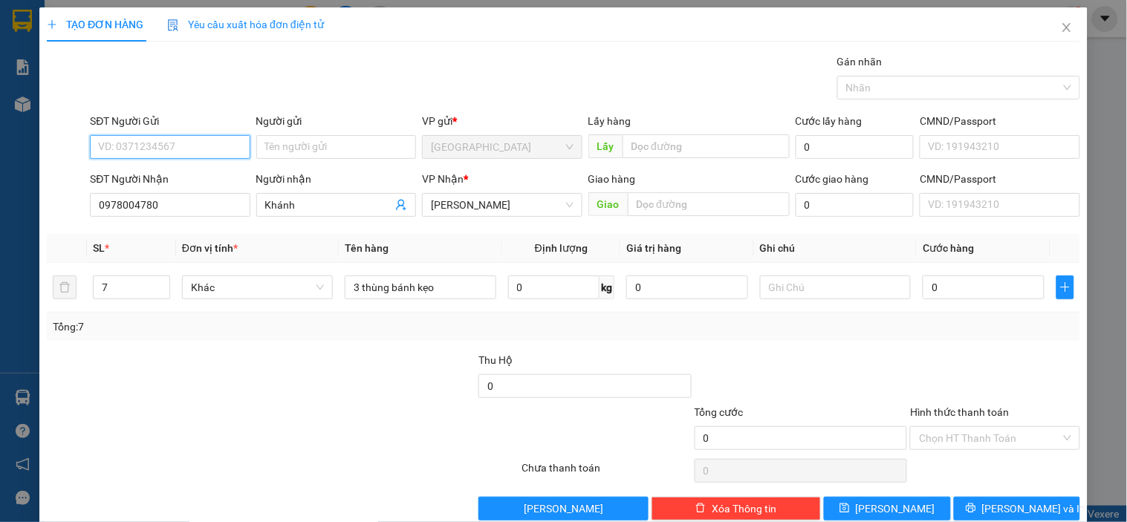
click at [126, 149] on input "SĐT Người Gửi" at bounding box center [170, 147] width 160 height 24
type input "0333406555"
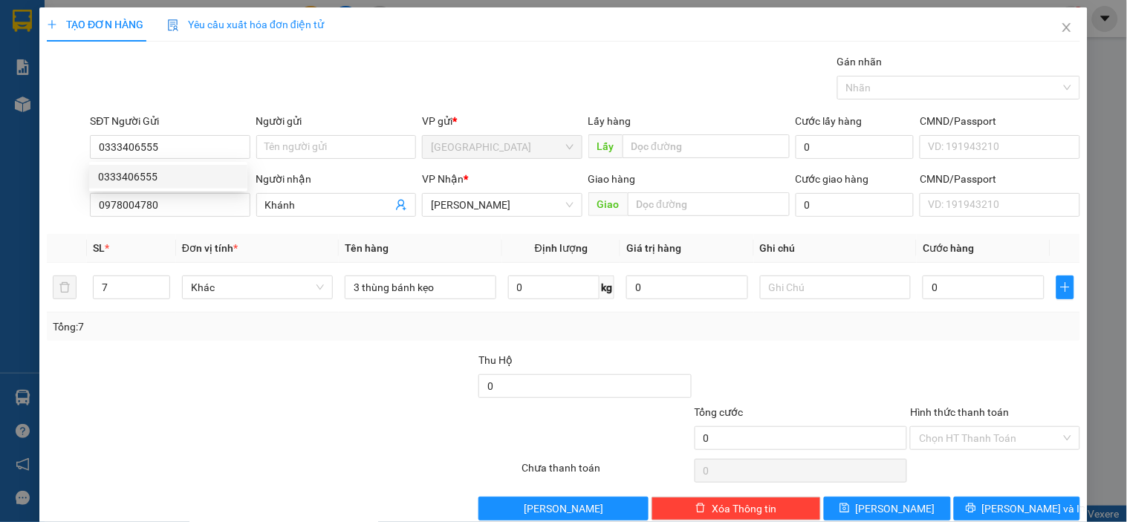
click at [357, 375] on div at bounding box center [369, 378] width 216 height 52
click at [129, 286] on input "7" at bounding box center [132, 287] width 76 height 22
type input "3"
click at [268, 402] on div at bounding box center [369, 378] width 216 height 52
type input "1"
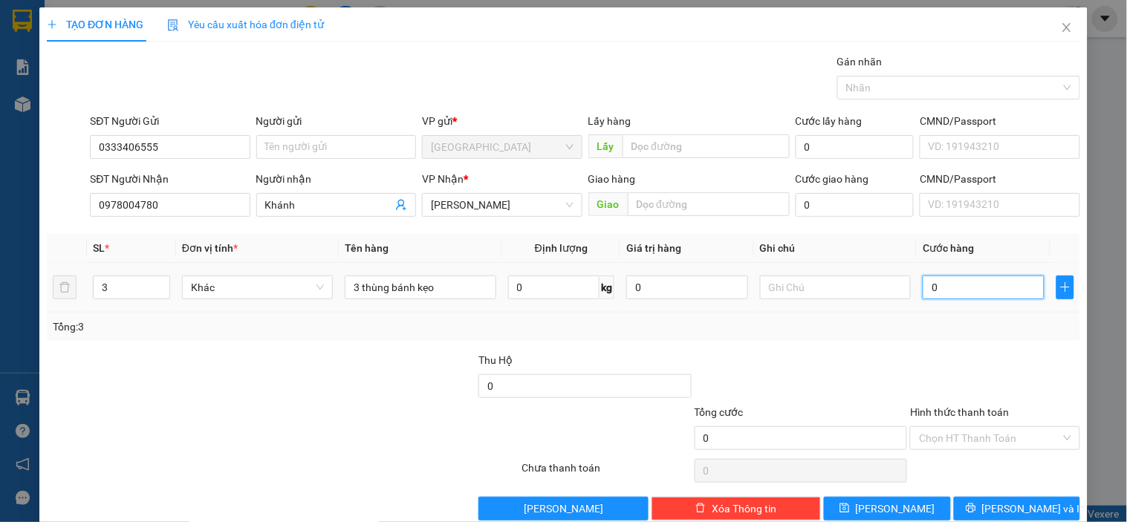
type input "1"
type input "001"
type input "15"
type input "0.015"
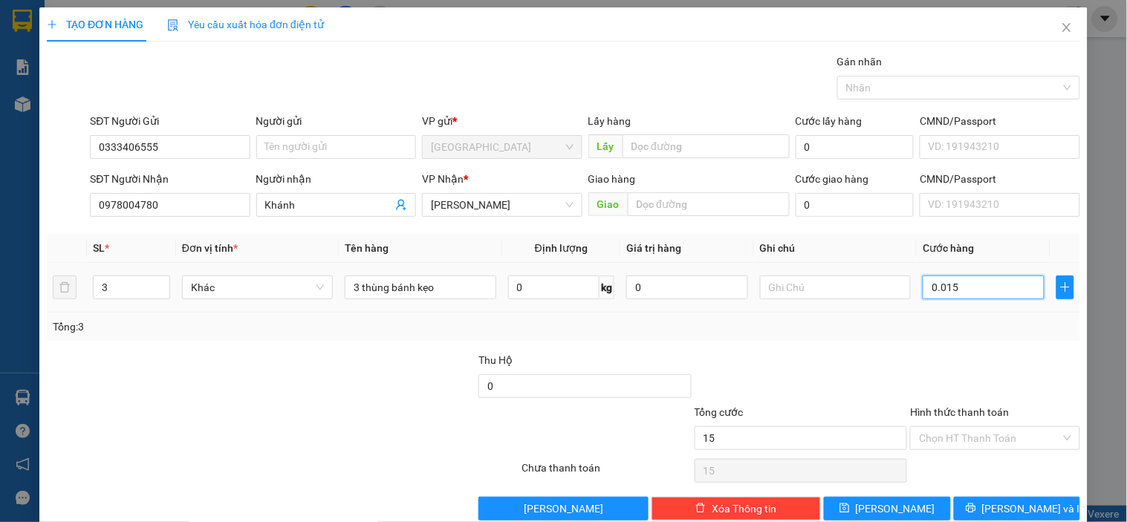
type input "150"
type input "00.150"
type input "150.000"
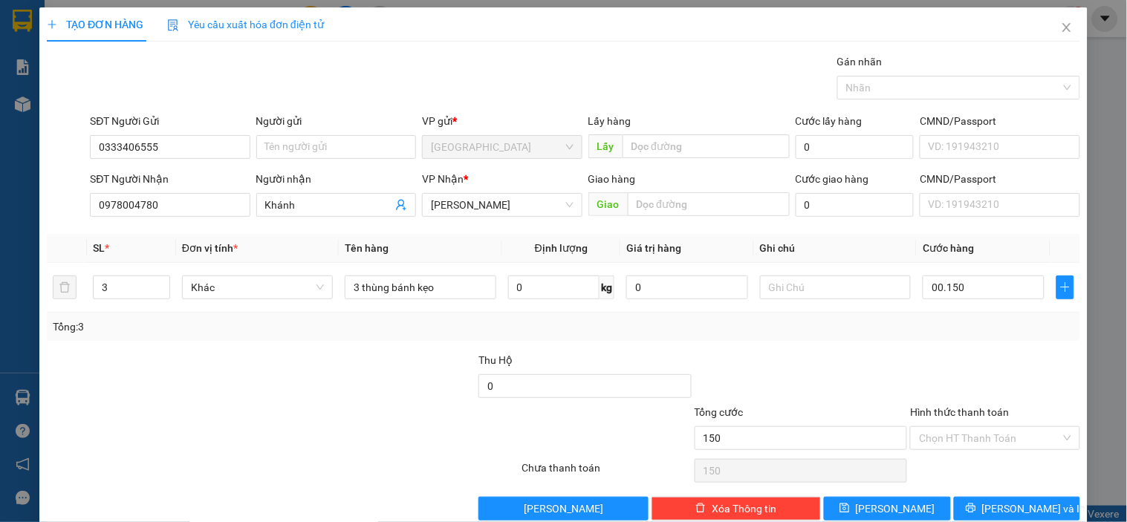
type input "150.000"
click at [969, 459] on div "Chọn HT Thanh Toán" at bounding box center [994, 471] width 172 height 30
click at [999, 440] on input "Hình thức thanh toán" at bounding box center [989, 438] width 141 height 22
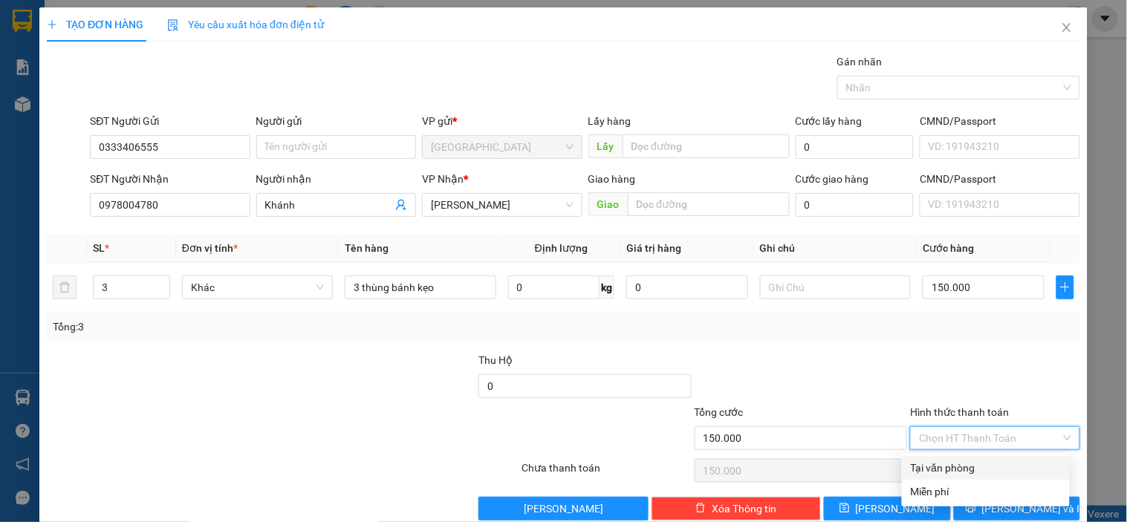
click at [941, 471] on div "Tại văn phòng" at bounding box center [986, 468] width 150 height 16
type input "0"
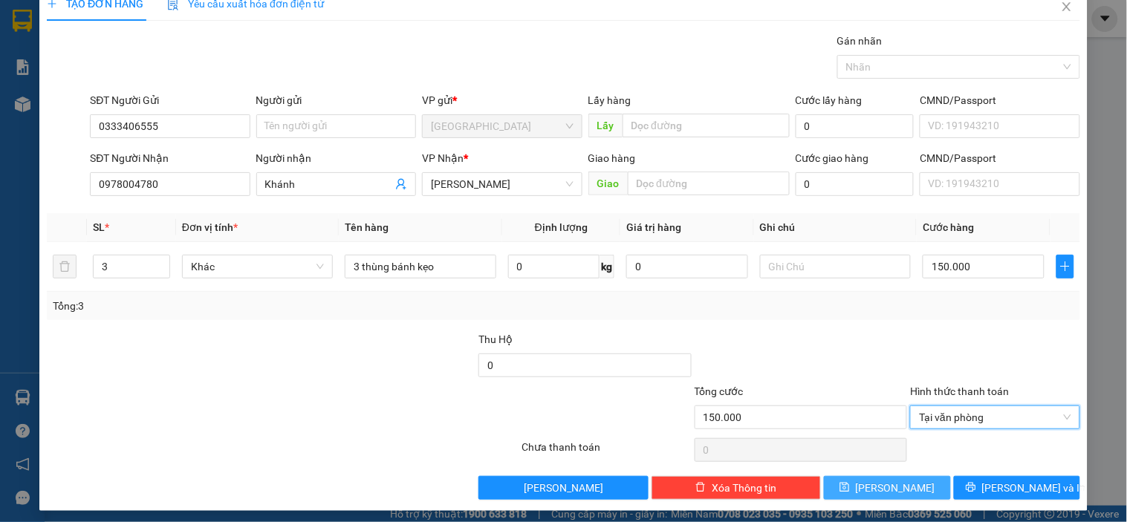
scroll to position [27, 0]
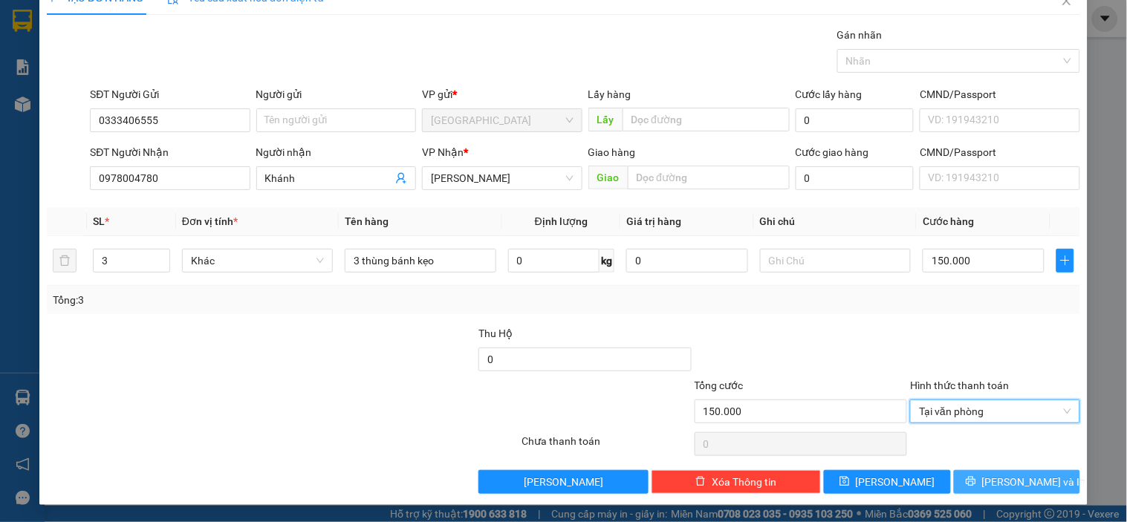
click at [993, 478] on span "[PERSON_NAME] và In" at bounding box center [1034, 482] width 104 height 16
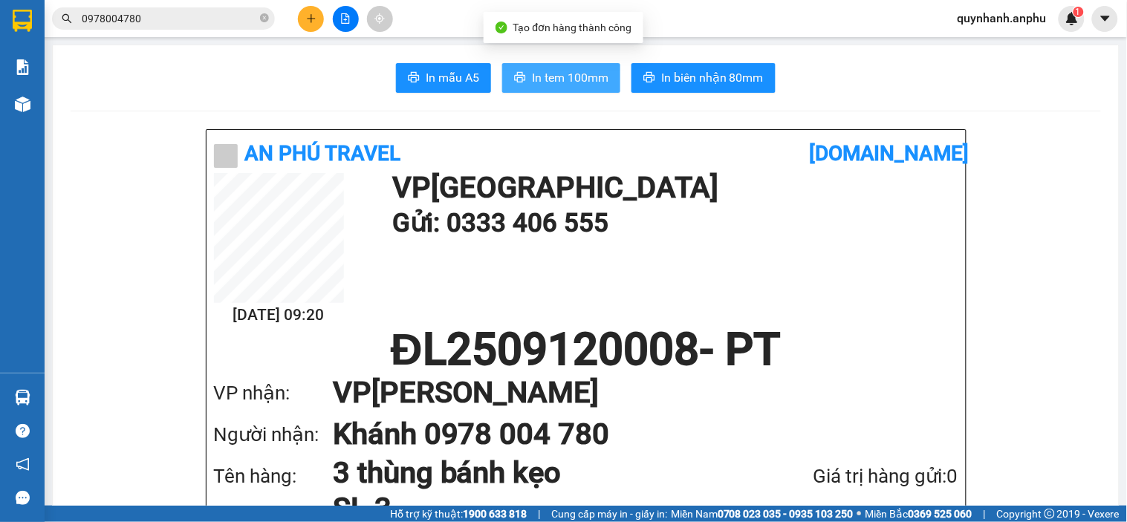
click at [536, 74] on span "In tem 100mm" at bounding box center [570, 77] width 77 height 19
click at [553, 71] on span "In tem 100mm" at bounding box center [570, 77] width 77 height 19
click at [547, 77] on span "In tem 100mm" at bounding box center [570, 77] width 77 height 19
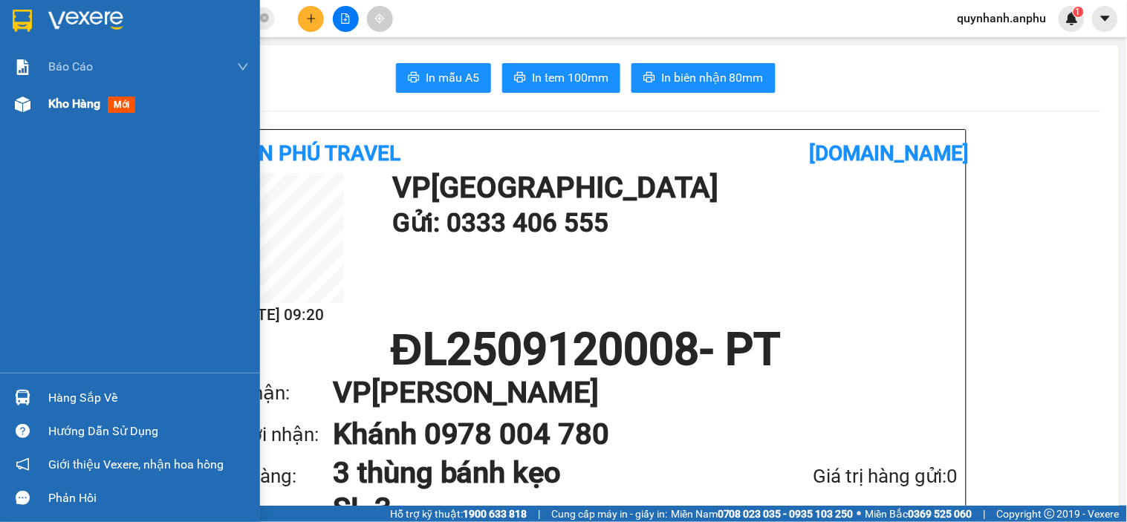
click at [128, 103] on span "mới" at bounding box center [121, 105] width 27 height 16
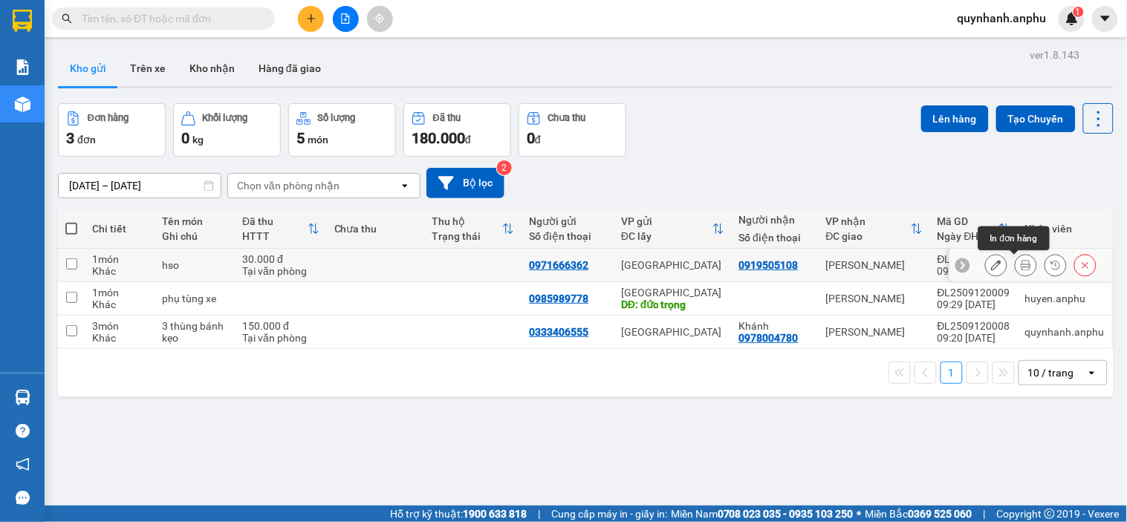
click at [1021, 261] on icon at bounding box center [1026, 265] width 10 height 10
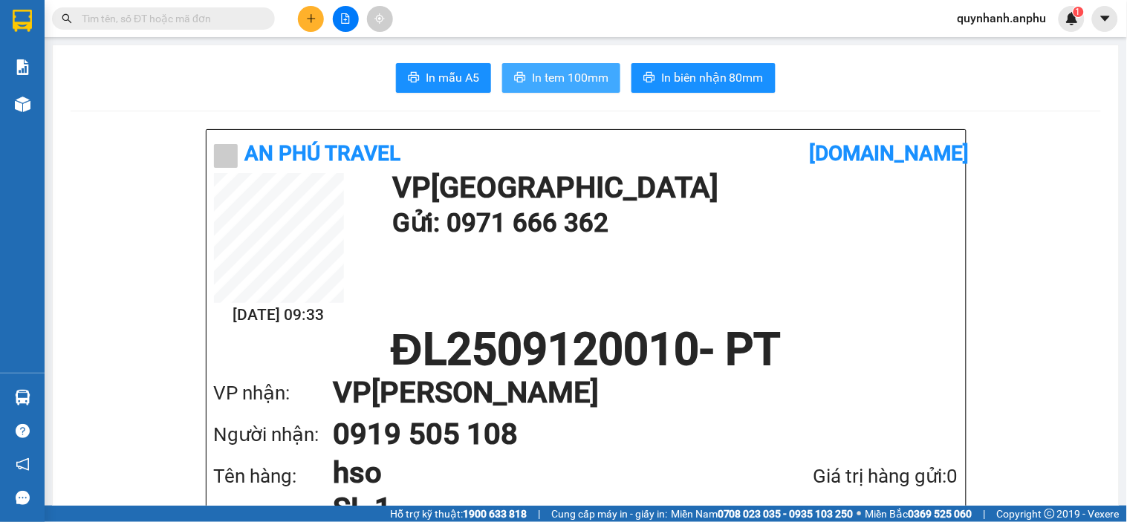
click at [539, 77] on span "In tem 100mm" at bounding box center [570, 77] width 77 height 19
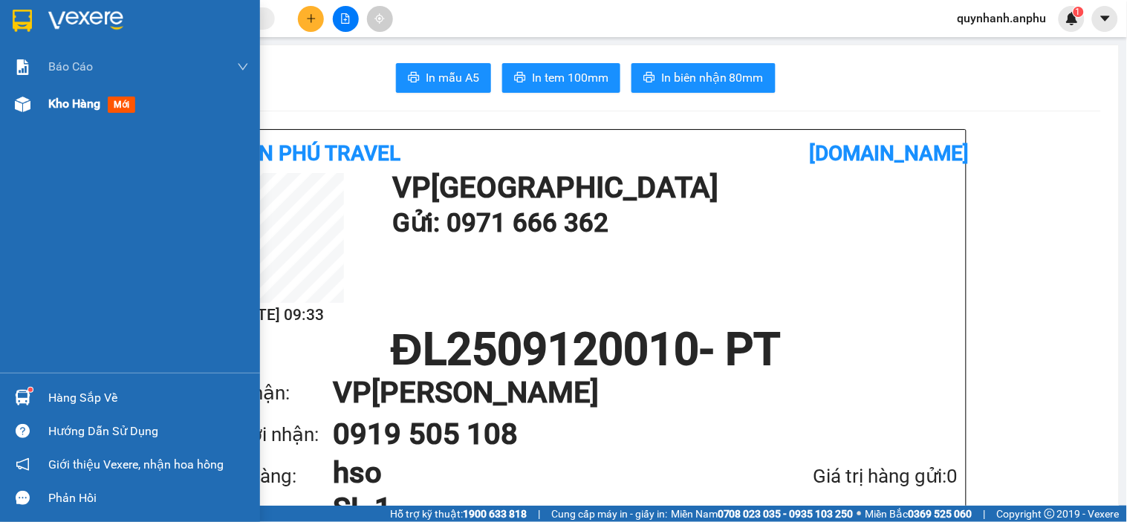
click at [111, 104] on span "mới" at bounding box center [121, 105] width 27 height 16
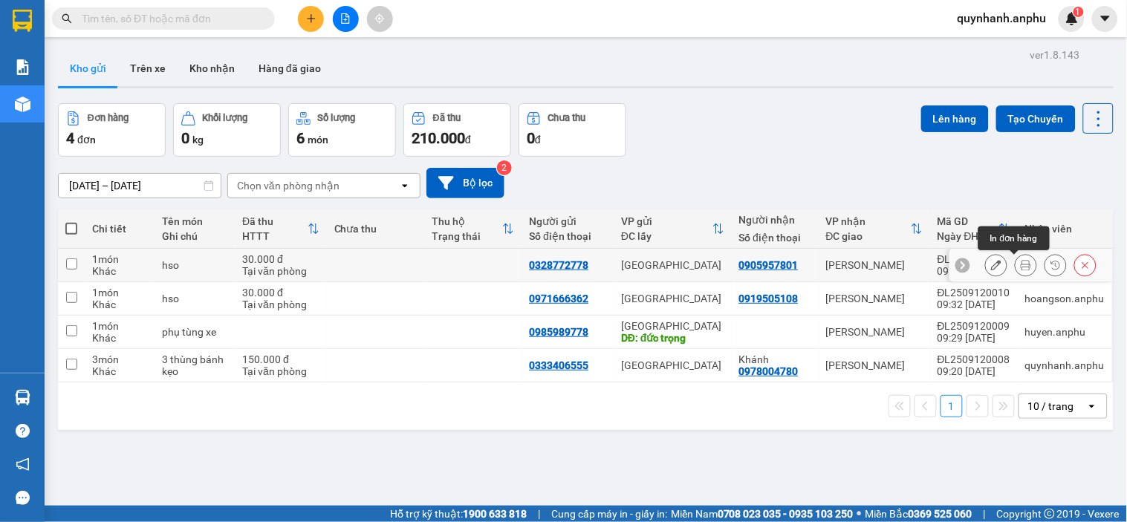
click at [1021, 266] on icon at bounding box center [1026, 265] width 10 height 10
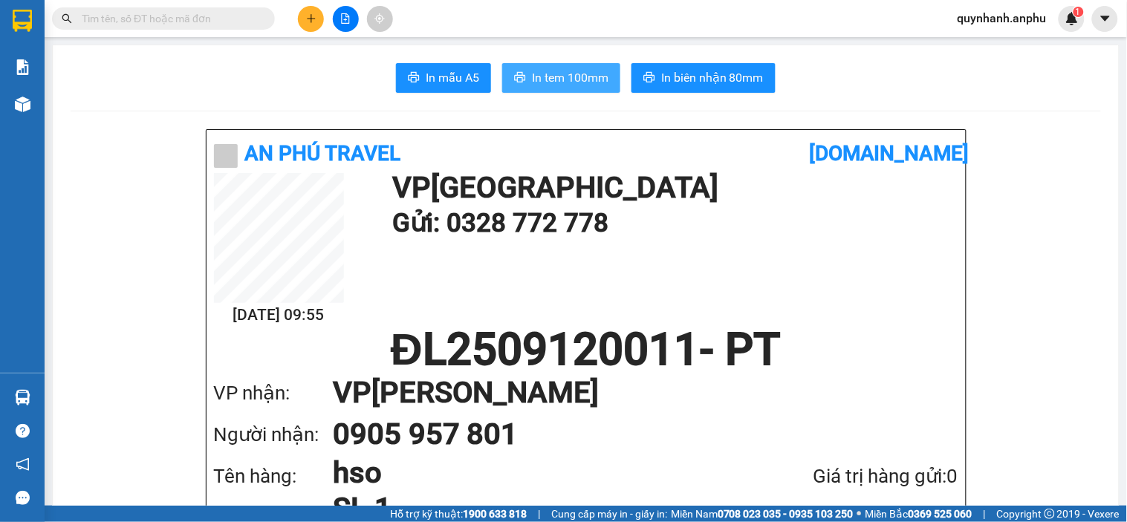
click at [562, 69] on span "In tem 100mm" at bounding box center [570, 77] width 77 height 19
click at [561, 78] on span "In tem 100mm" at bounding box center [570, 77] width 77 height 19
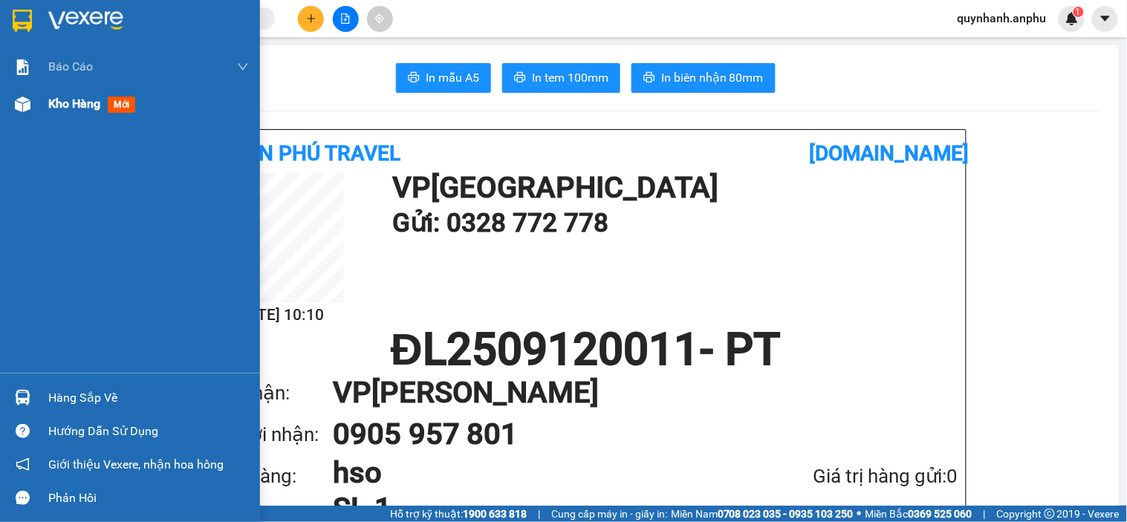
click at [123, 107] on span "mới" at bounding box center [121, 105] width 27 height 16
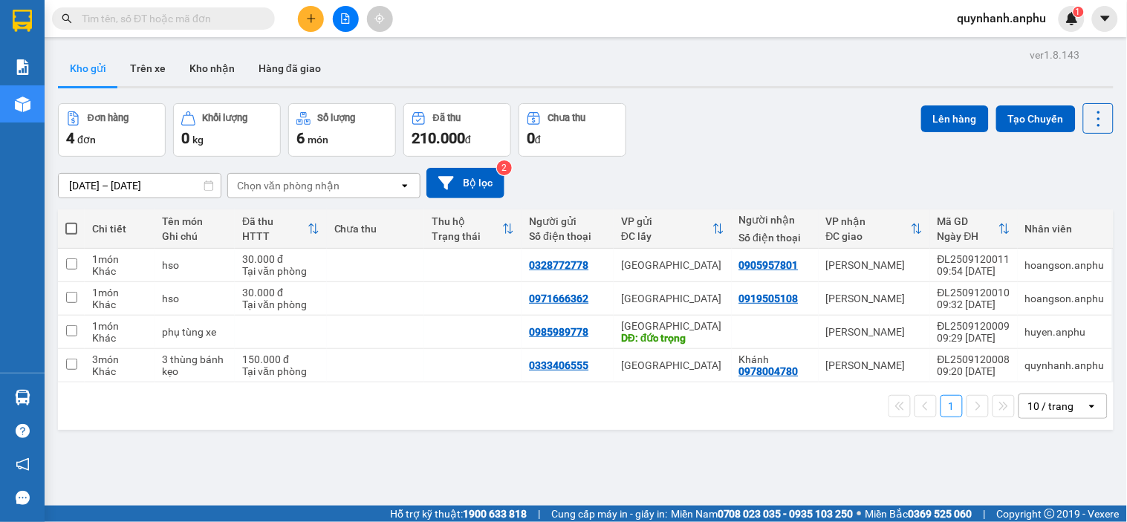
click at [149, 22] on input "text" at bounding box center [169, 18] width 175 height 16
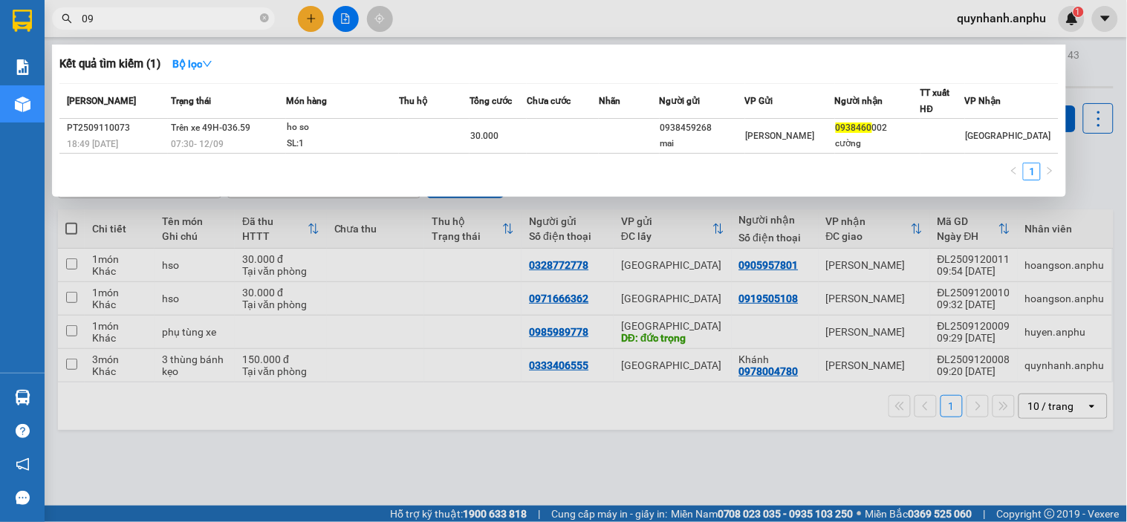
type input "0"
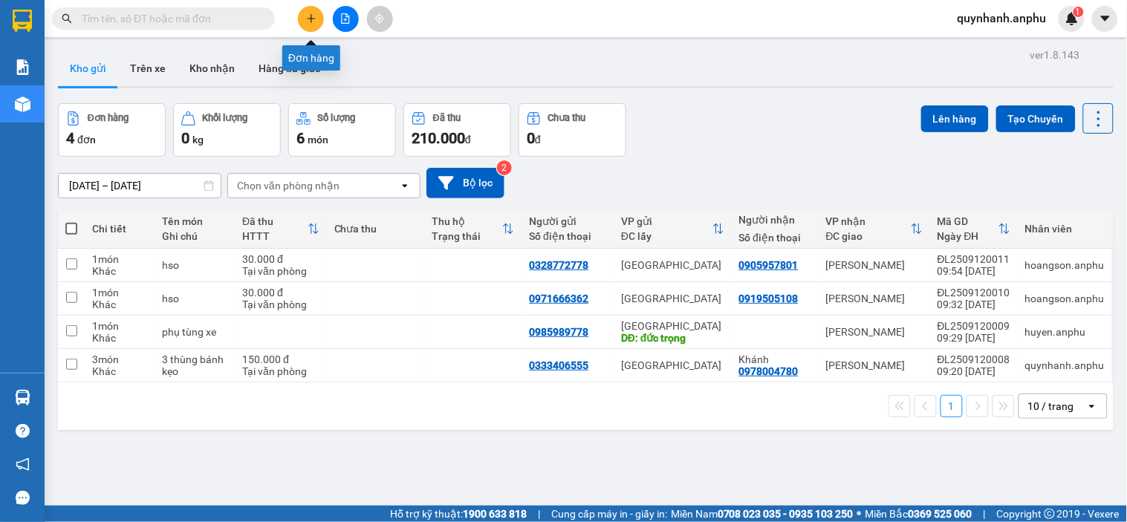
click at [308, 21] on icon "plus" at bounding box center [311, 18] width 10 height 10
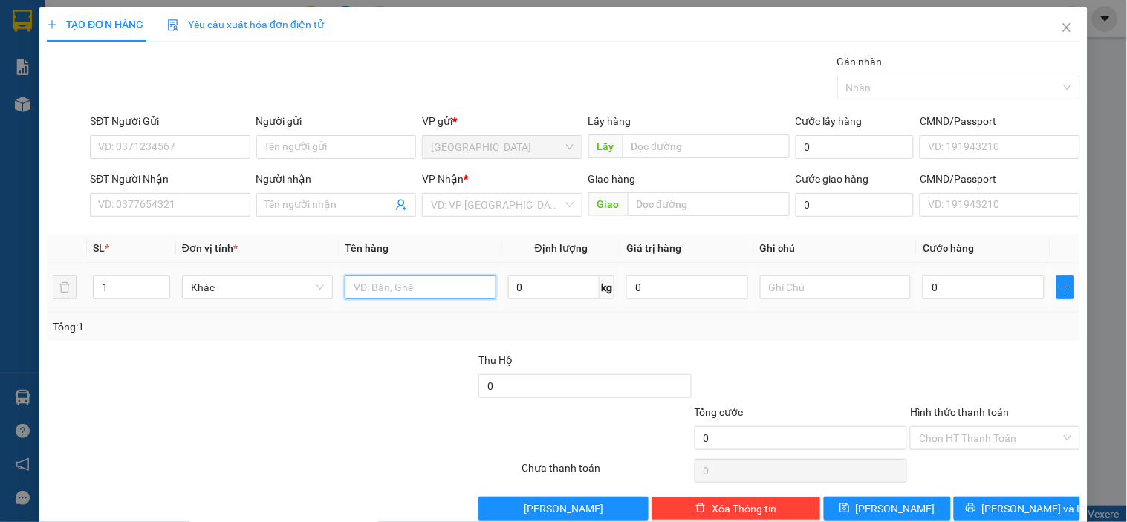
click at [424, 288] on input "text" at bounding box center [420, 288] width 151 height 24
click at [462, 201] on input "search" at bounding box center [496, 205] width 131 height 22
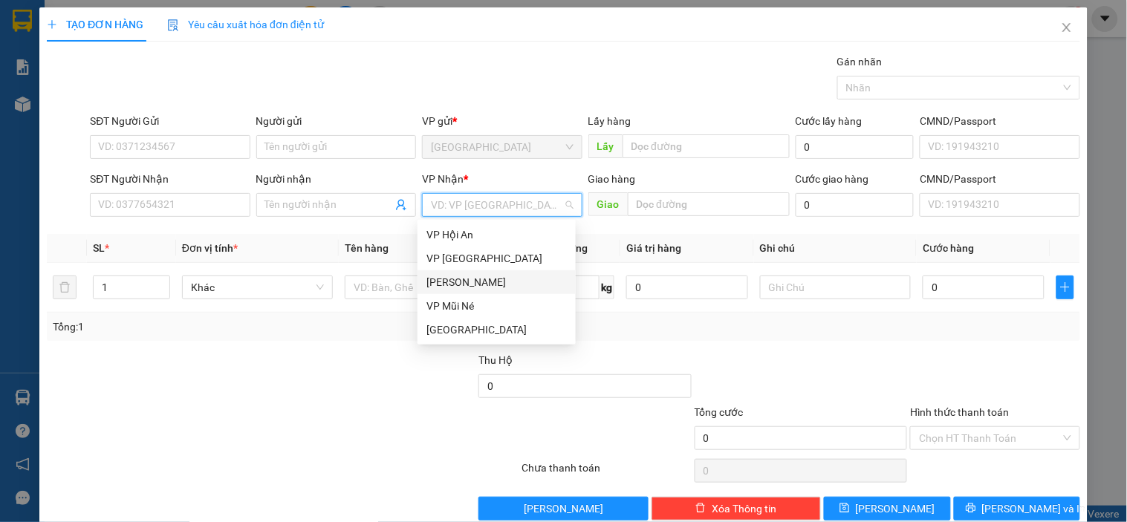
click at [462, 283] on div "[PERSON_NAME]" at bounding box center [496, 282] width 140 height 16
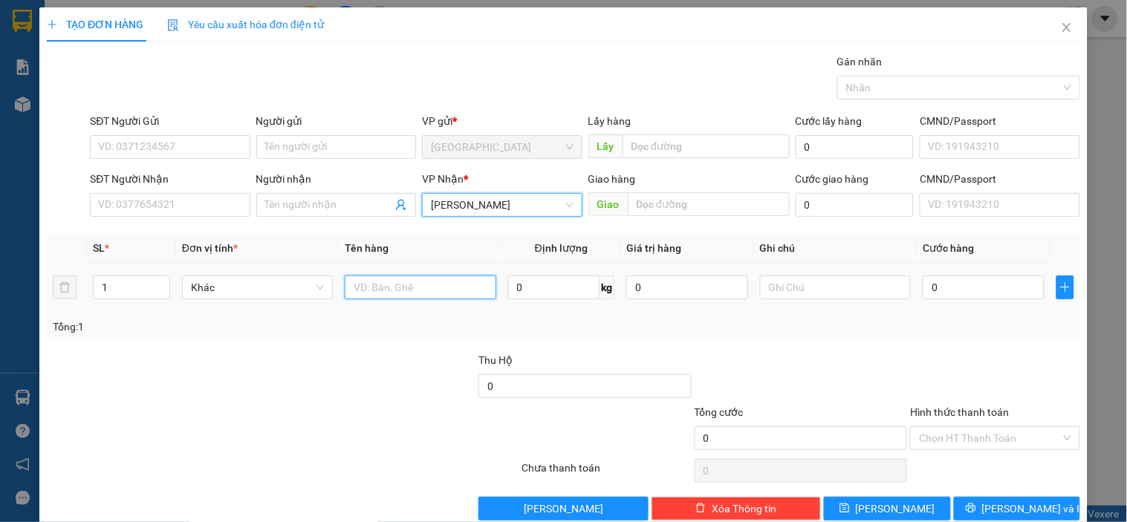
click at [418, 292] on input "text" at bounding box center [420, 288] width 151 height 24
type input "1t"
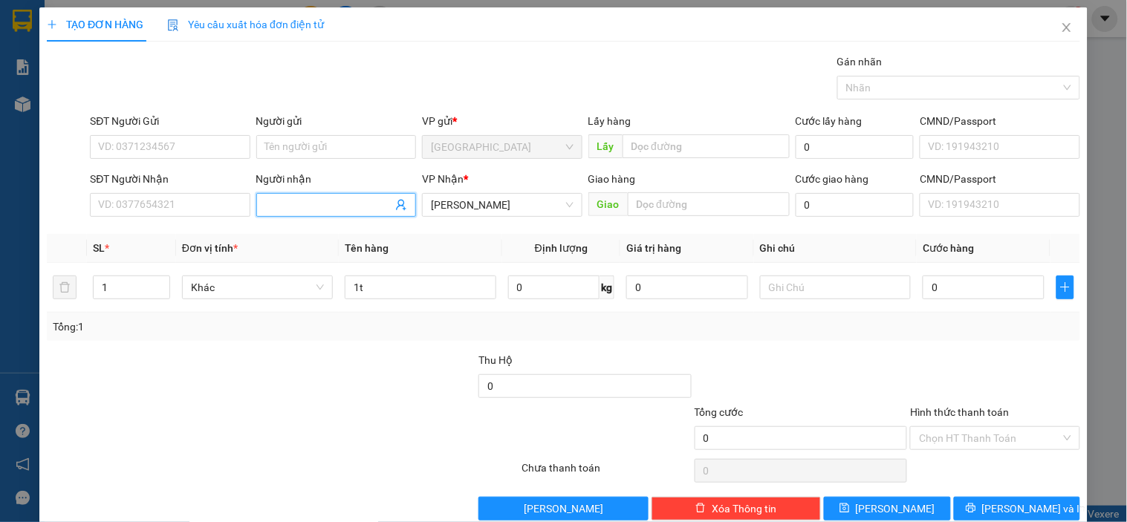
click at [296, 206] on input "Người nhận" at bounding box center [328, 205] width 127 height 16
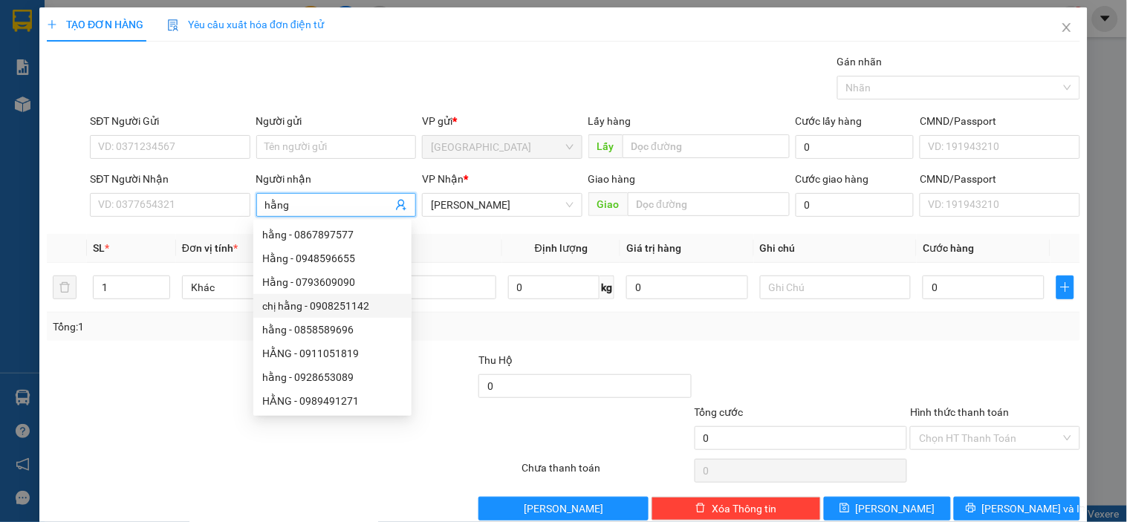
type input "hằng"
click at [657, 342] on div "Transit Pickup Surcharge Ids Transit Deliver Surcharge Ids Transit Deliver Surc…" at bounding box center [563, 286] width 1033 height 467
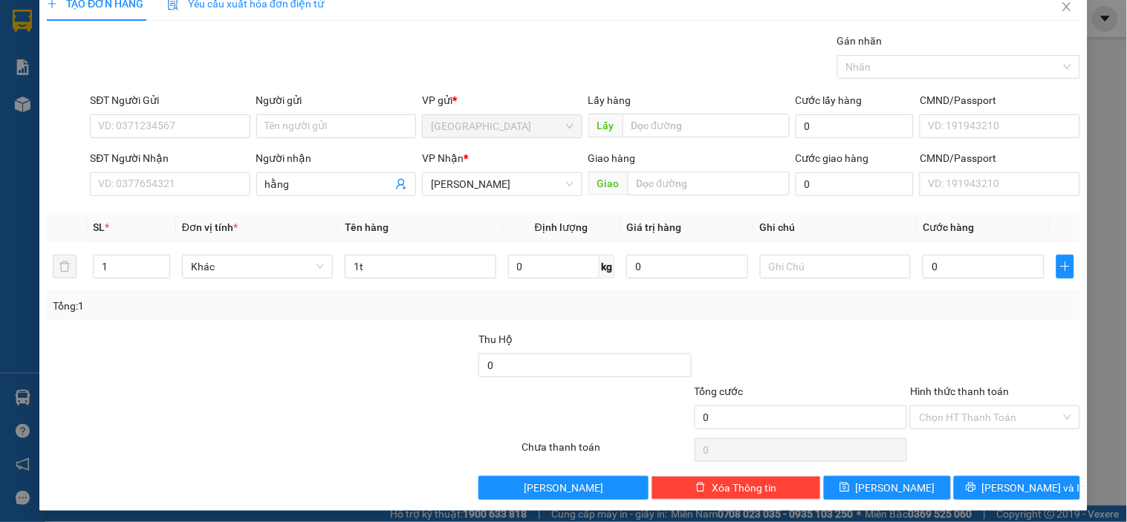
scroll to position [27, 0]
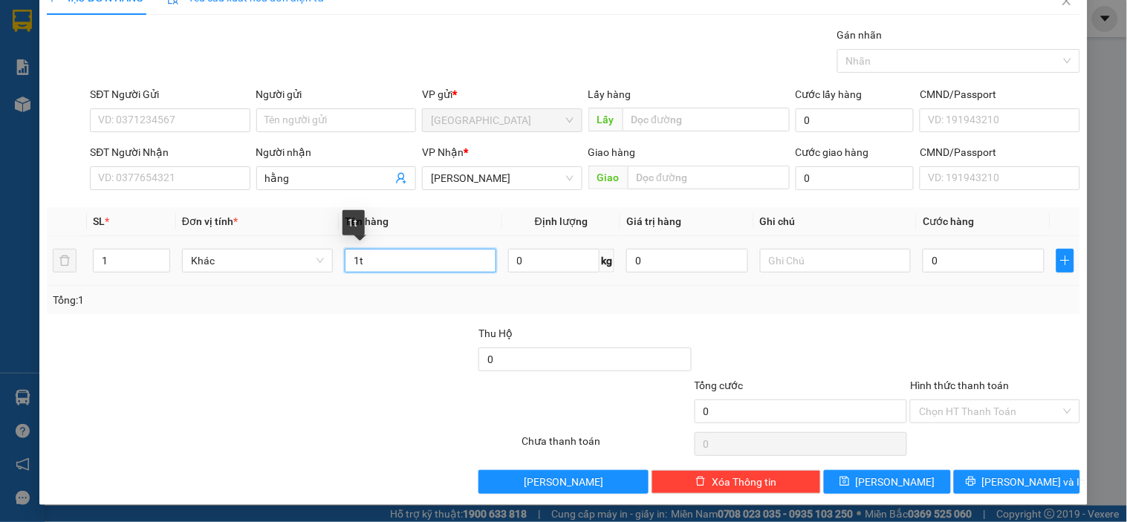
click at [413, 257] on input "1t" at bounding box center [420, 261] width 151 height 24
type input "1 thùng"
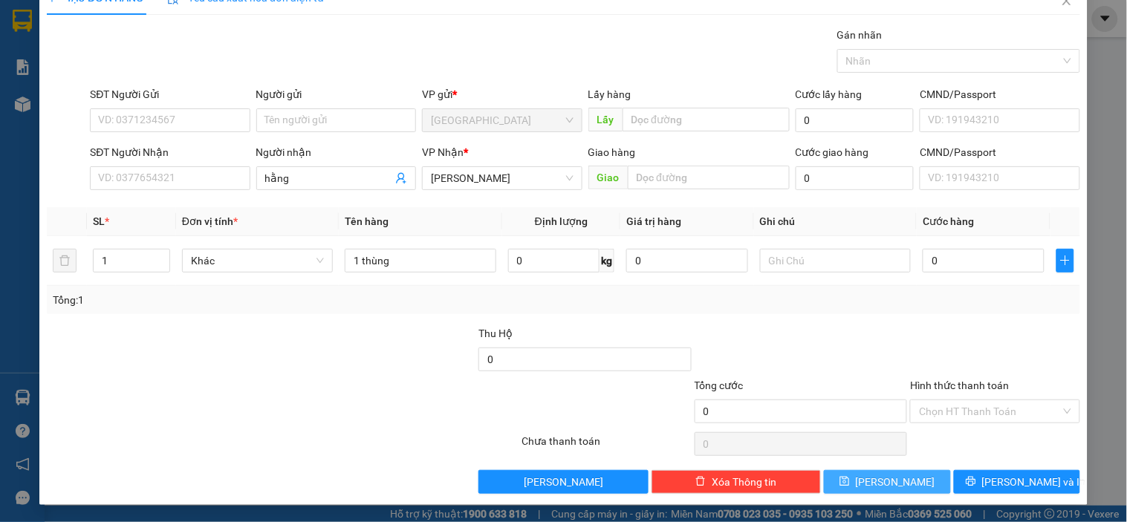
click at [885, 479] on span "[PERSON_NAME]" at bounding box center [895, 482] width 79 height 16
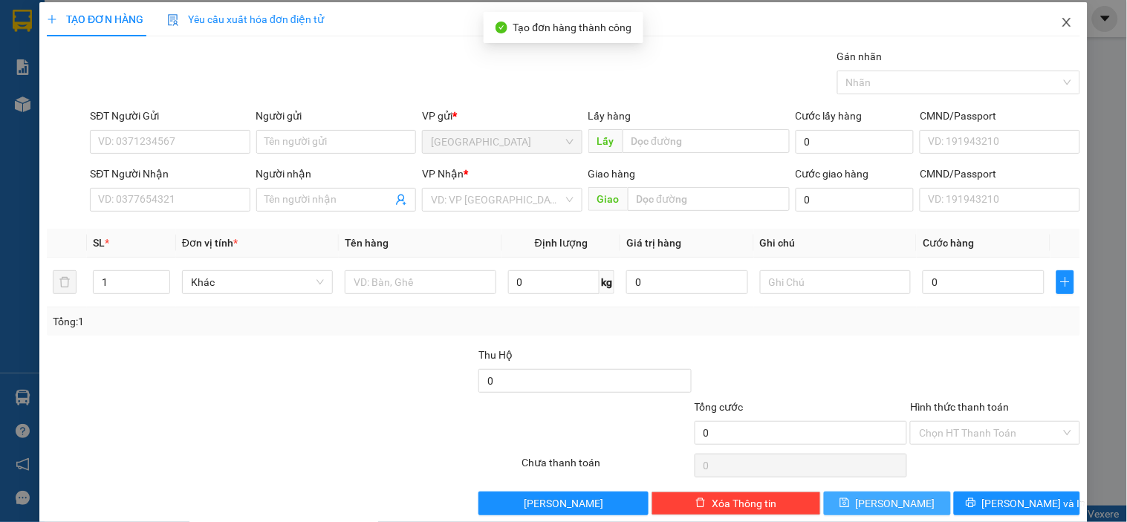
scroll to position [0, 0]
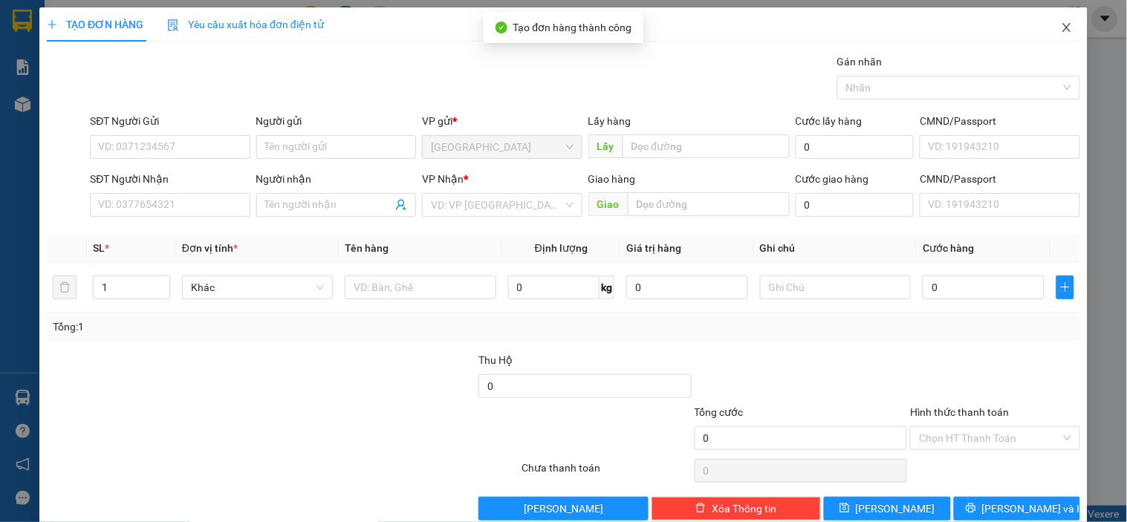
click at [1061, 32] on icon "close" at bounding box center [1067, 28] width 12 height 12
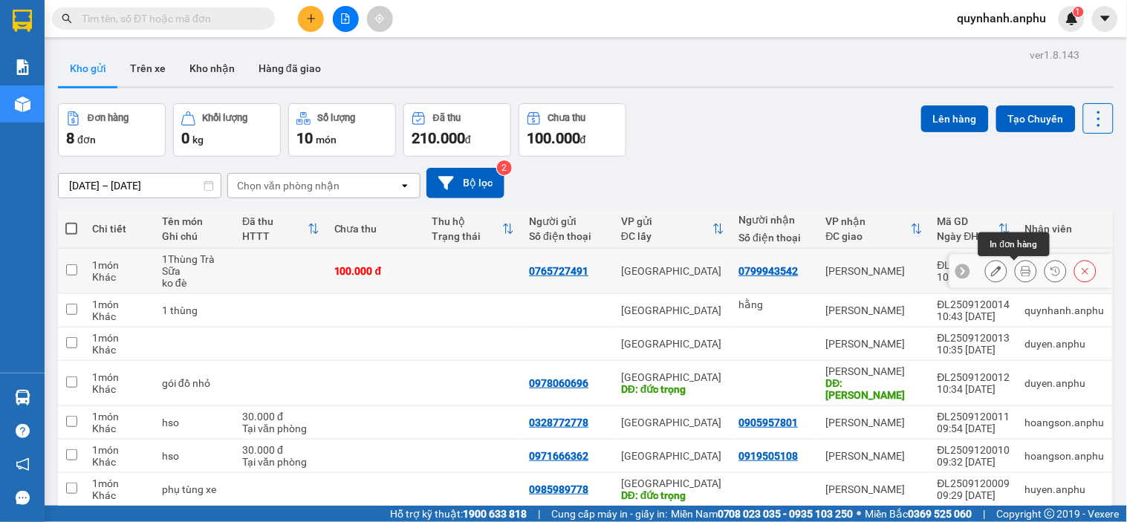
click at [1015, 278] on button at bounding box center [1025, 272] width 21 height 26
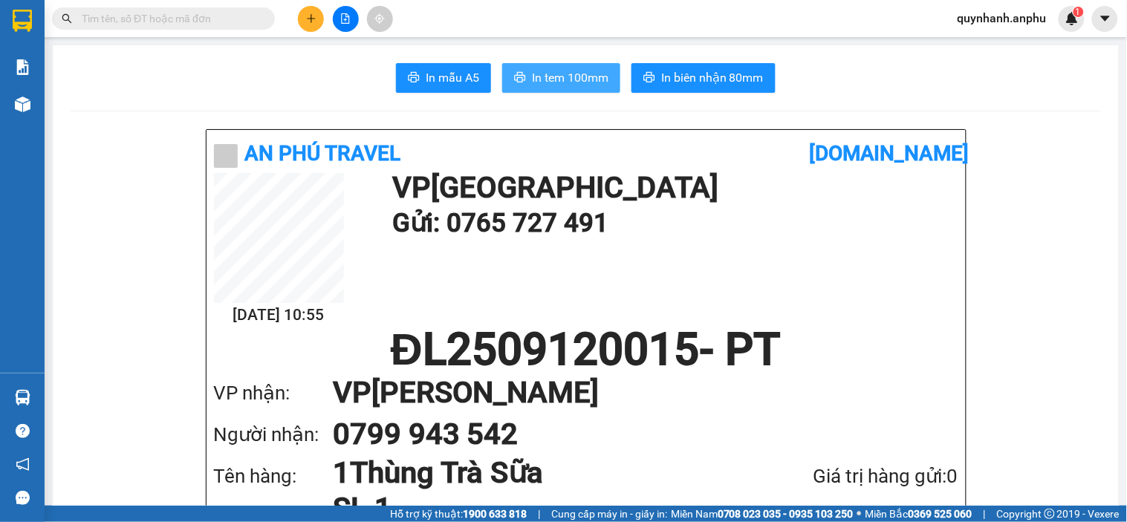
click at [565, 82] on span "In tem 100mm" at bounding box center [570, 77] width 77 height 19
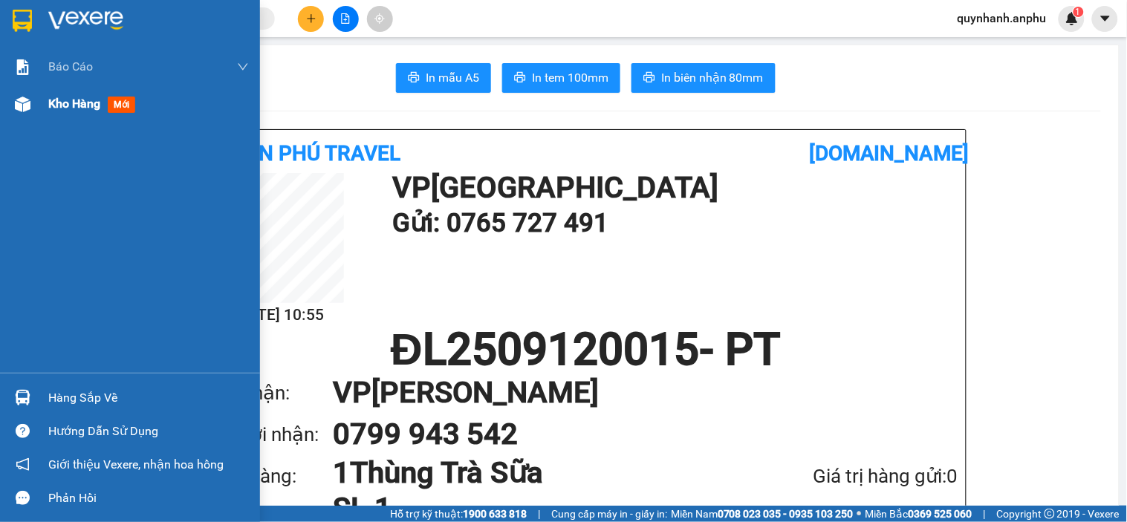
click at [82, 100] on span "Kho hàng" at bounding box center [74, 104] width 52 height 14
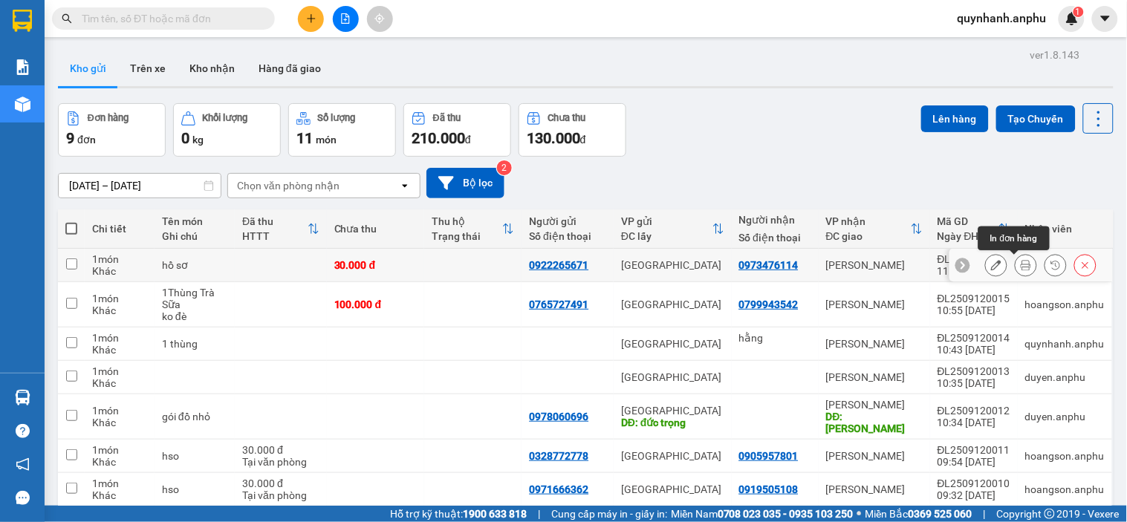
click at [1021, 262] on icon at bounding box center [1026, 265] width 10 height 10
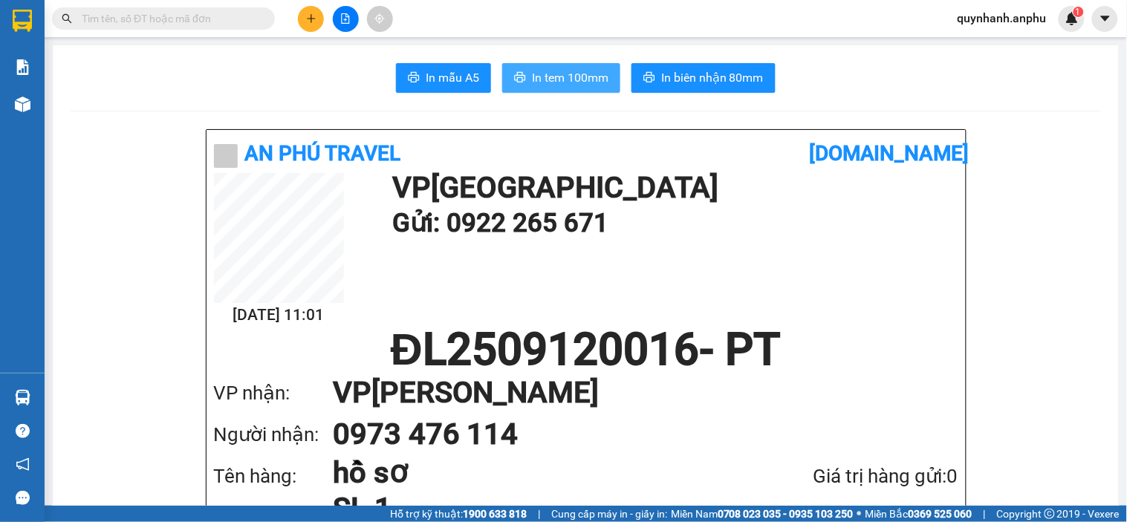
click at [537, 72] on span "In tem 100mm" at bounding box center [570, 77] width 77 height 19
